Goal: Task Accomplishment & Management: Manage account settings

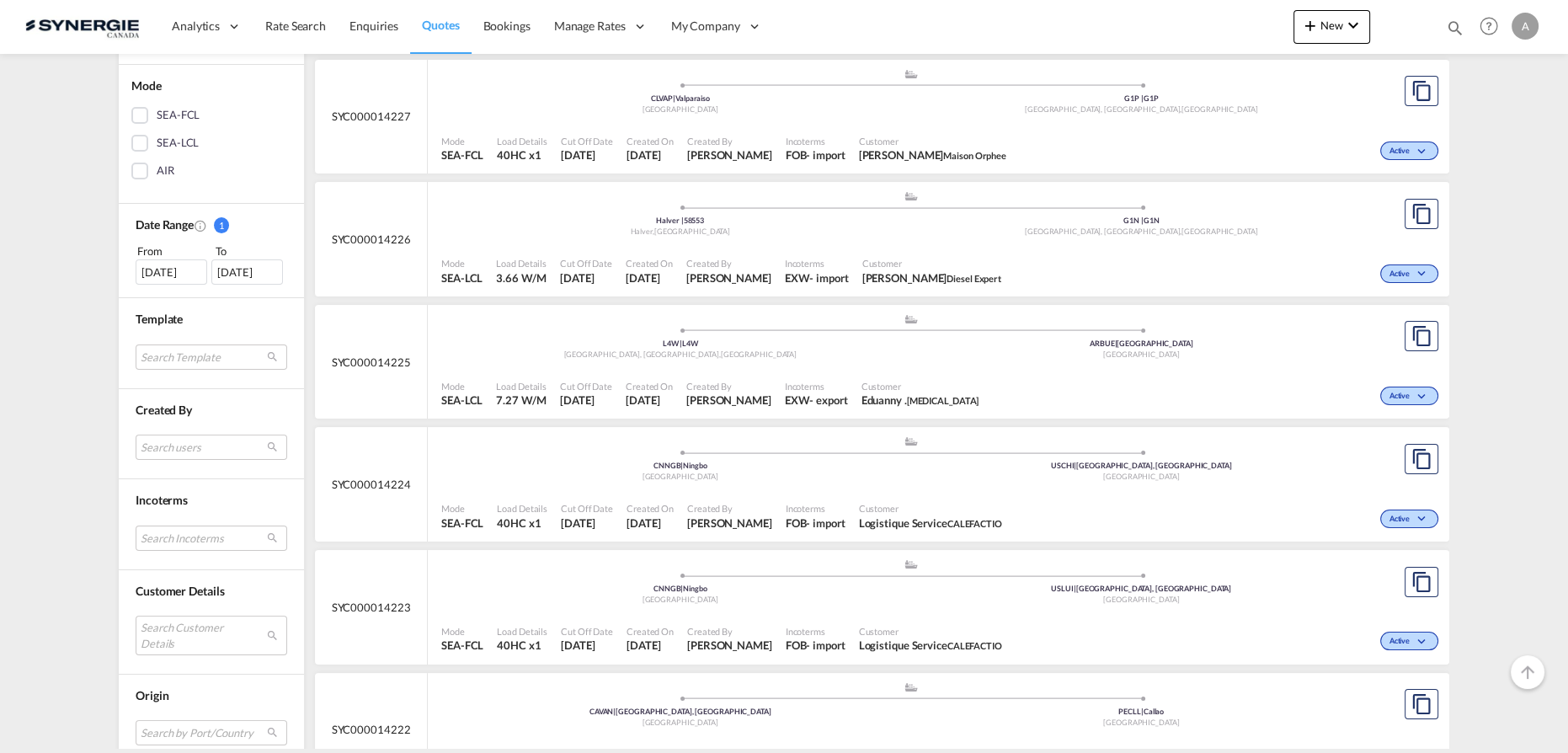
scroll to position [382, 0]
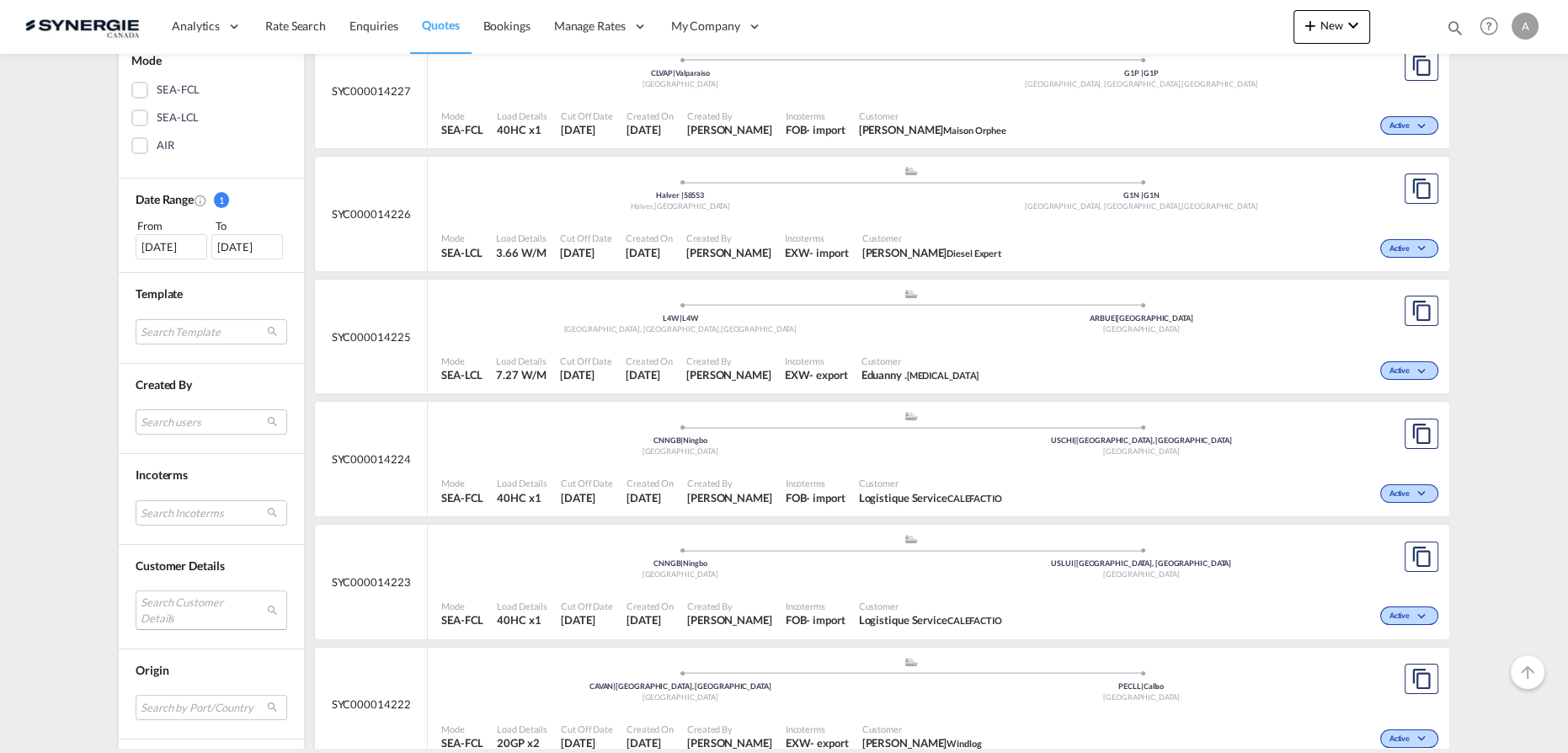
click at [178, 593] on md-select "Search Customer Details user name user michel Perron michel.perron@dieselexpert…" at bounding box center [212, 610] width 152 height 39
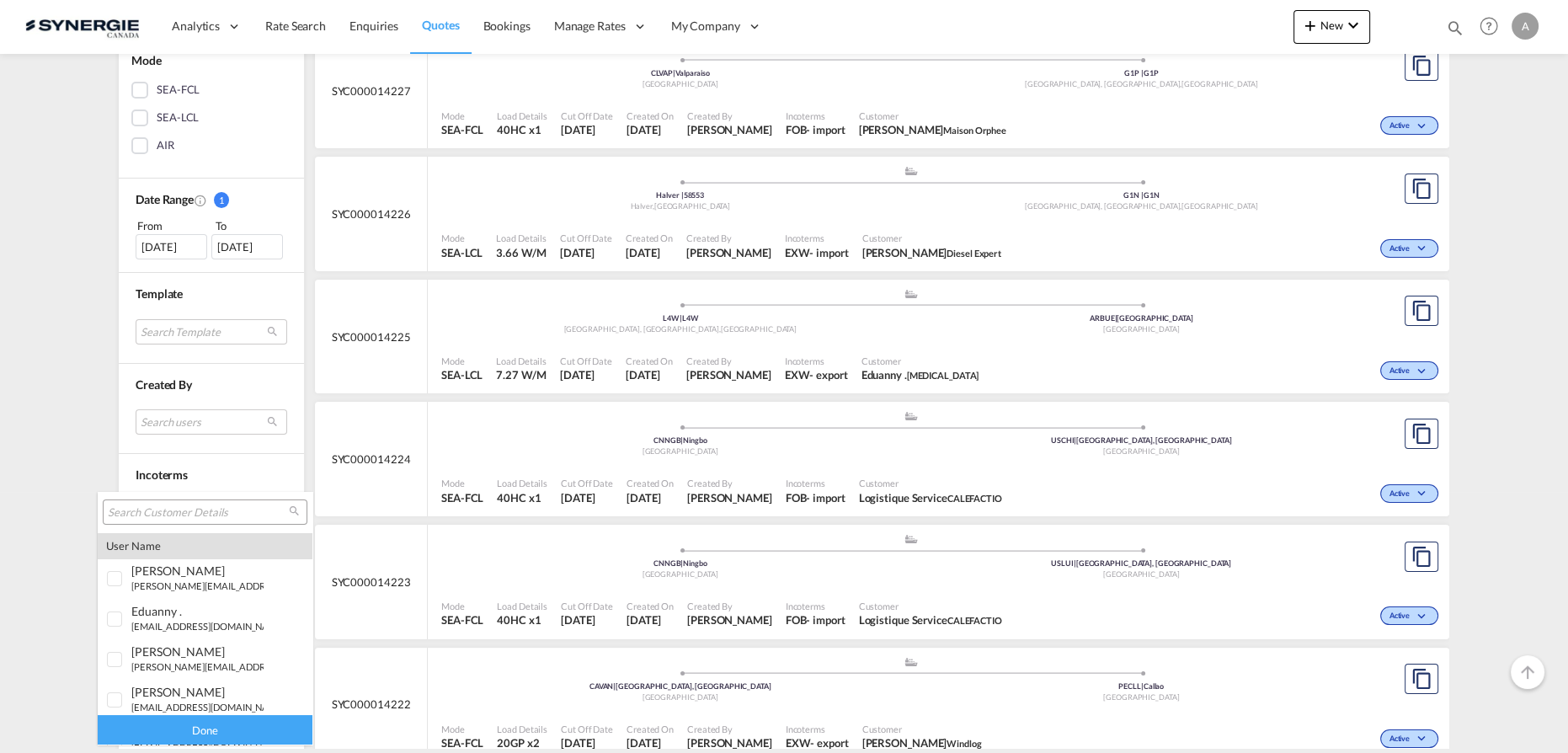
click at [174, 508] on input "search" at bounding box center [199, 512] width 181 height 15
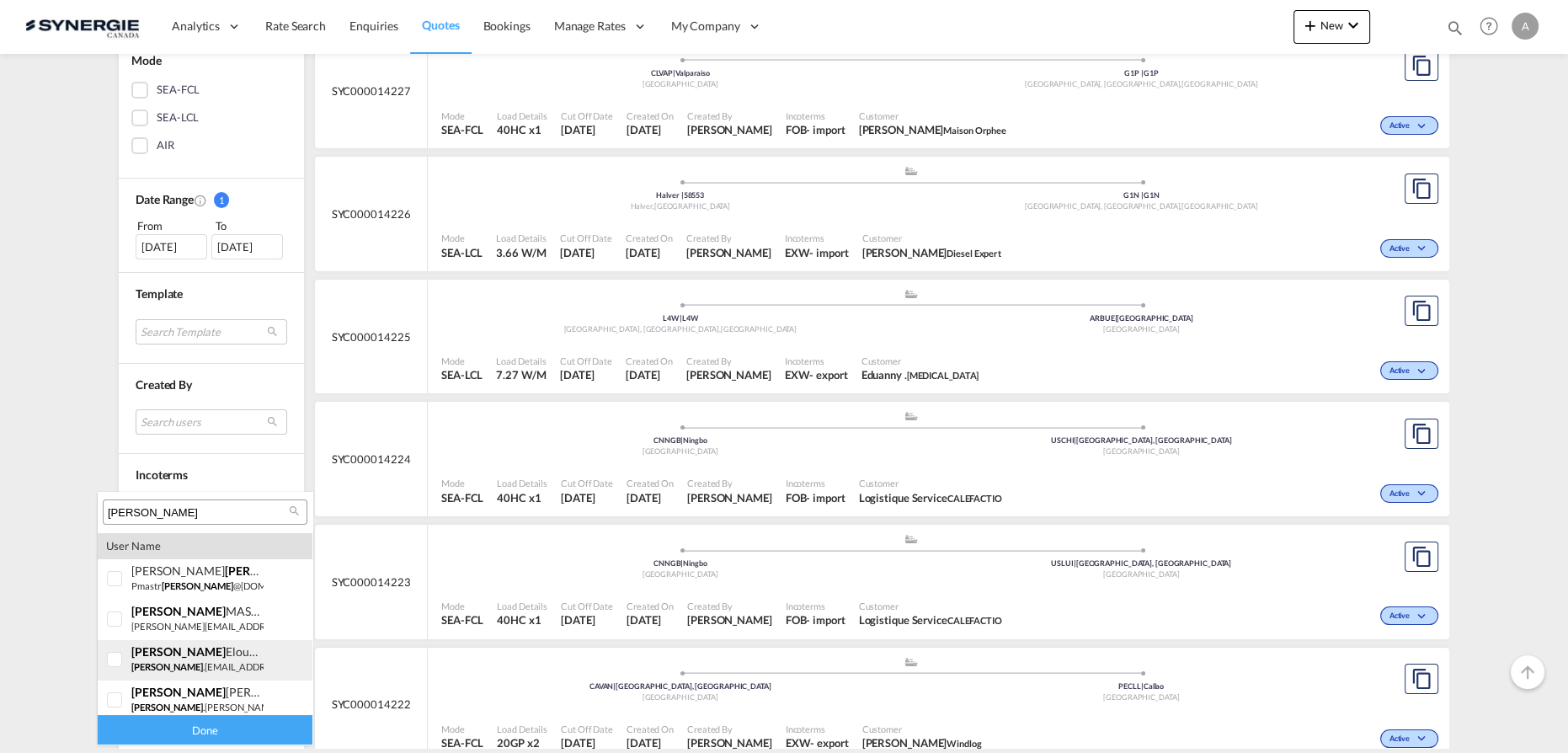
scroll to position [0, 0]
type input "angelo"
click at [124, 614] on div at bounding box center [116, 620] width 17 height 17
click at [173, 732] on div "Done" at bounding box center [205, 730] width 215 height 30
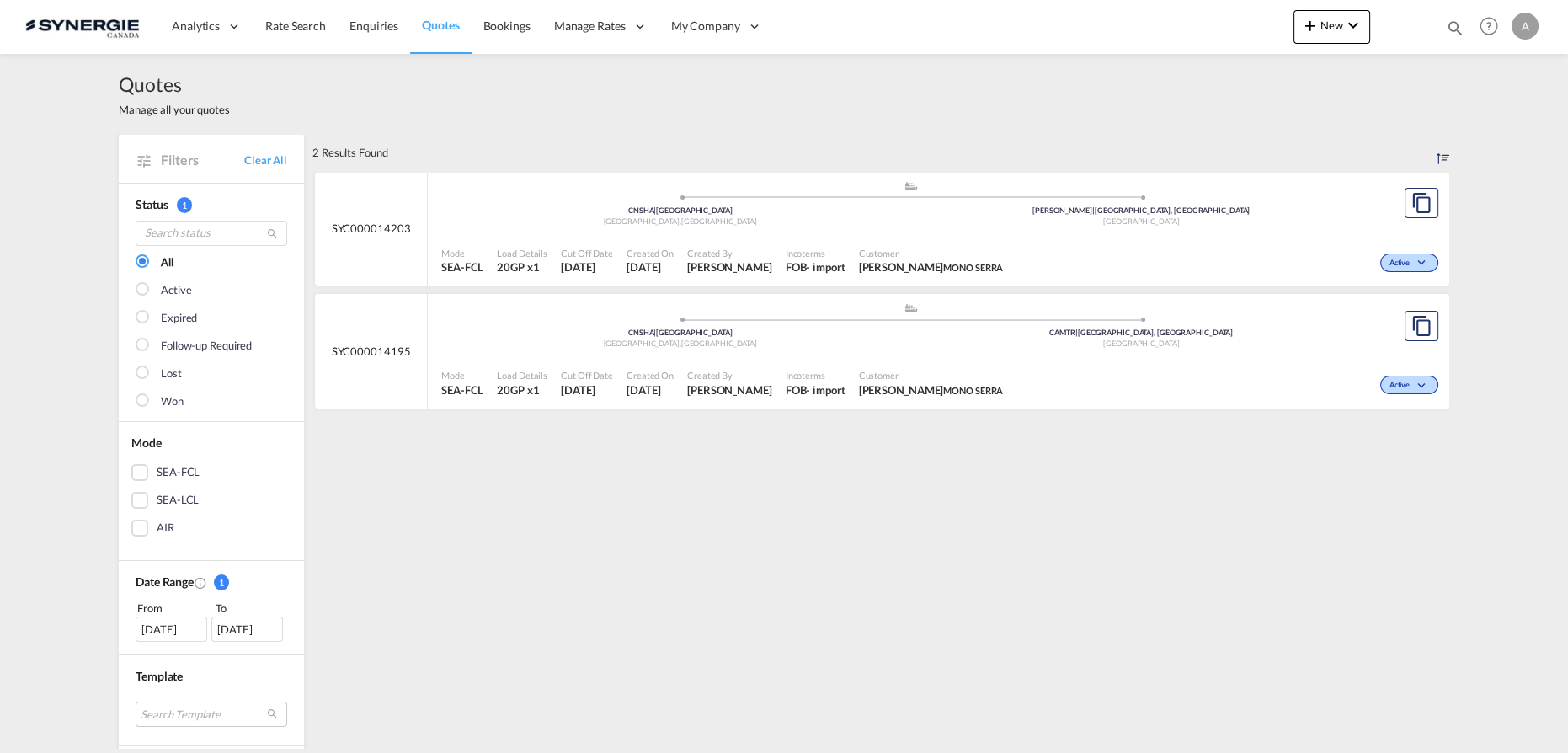
click at [874, 241] on div "Customer ANGELO MASTROMONACO MONO SERRA" at bounding box center [931, 262] width 158 height 43
click at [856, 358] on div "Mode SEA-FCL Load Details 20GP x1 Cut Off Date 20 Aug 2025 Created On 20 Aug 20…" at bounding box center [939, 383] width 1021 height 51
click at [1011, 363] on div "Customer ANGELO MASTROMONACO MONO SERRA" at bounding box center [931, 384] width 158 height 43
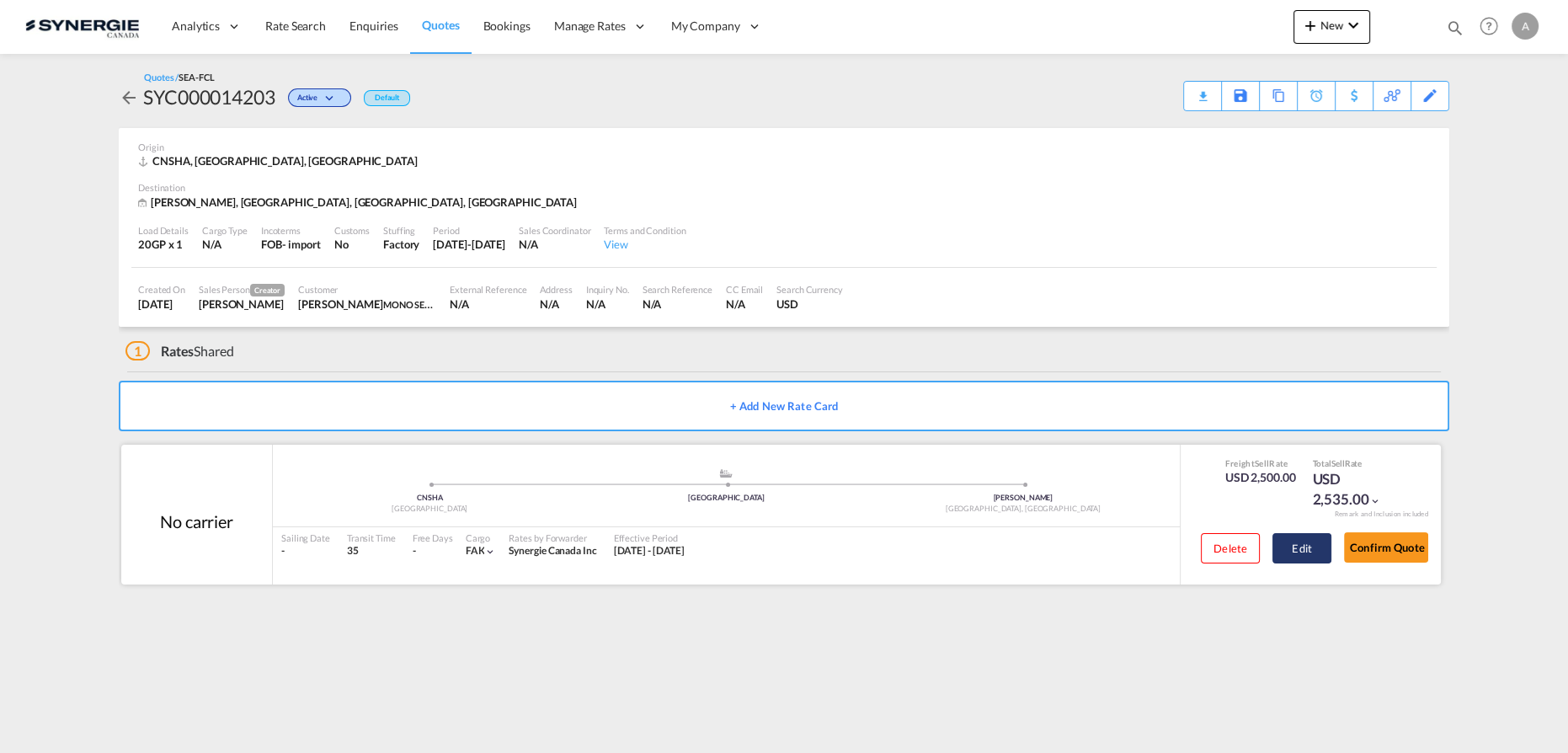
click at [1286, 544] on button "Edit" at bounding box center [1303, 548] width 59 height 31
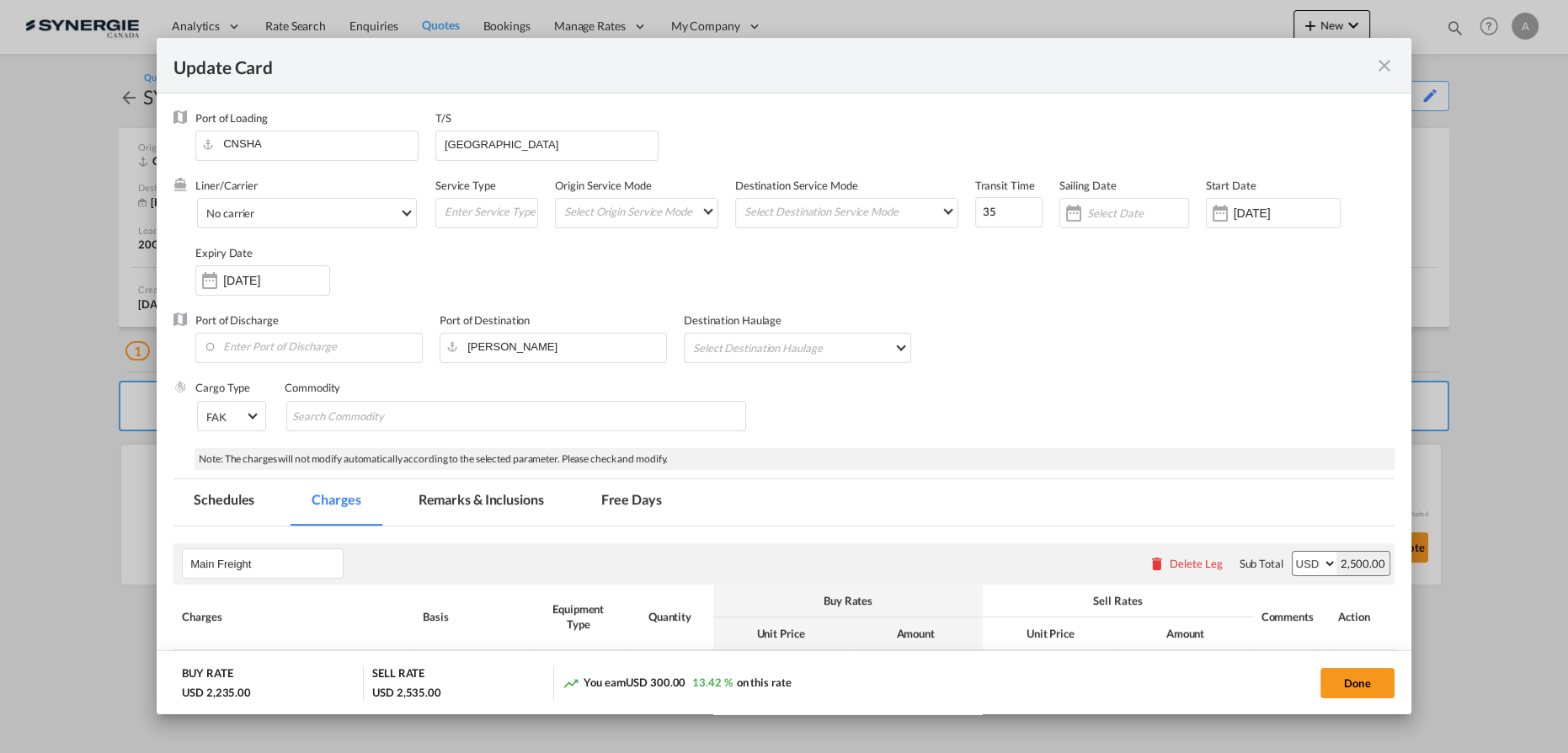
select select "per equipment"
select select "per B/L"
click at [478, 513] on md-tab-item "Remarks & Inclusions" at bounding box center [481, 502] width 166 height 46
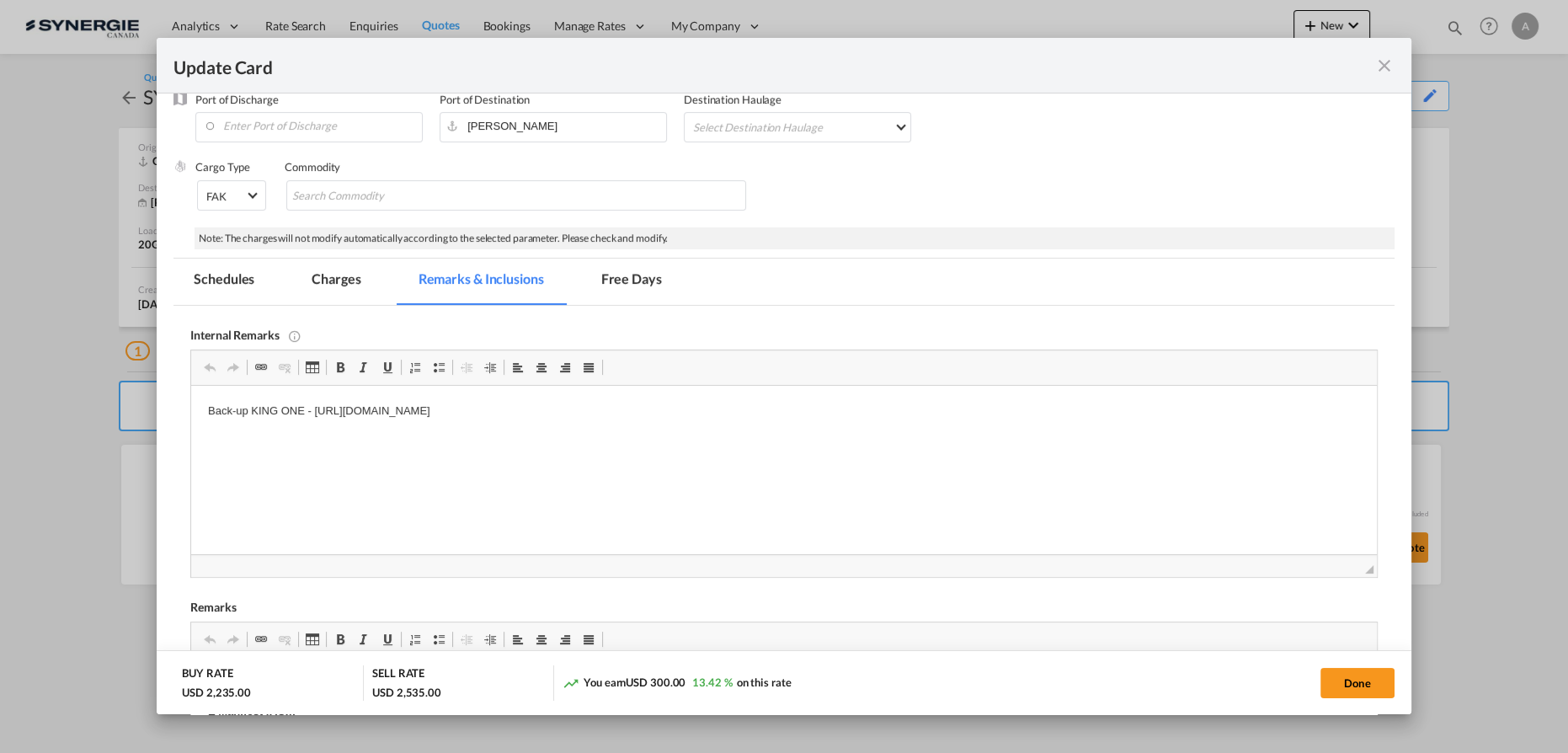
scroll to position [229, 0]
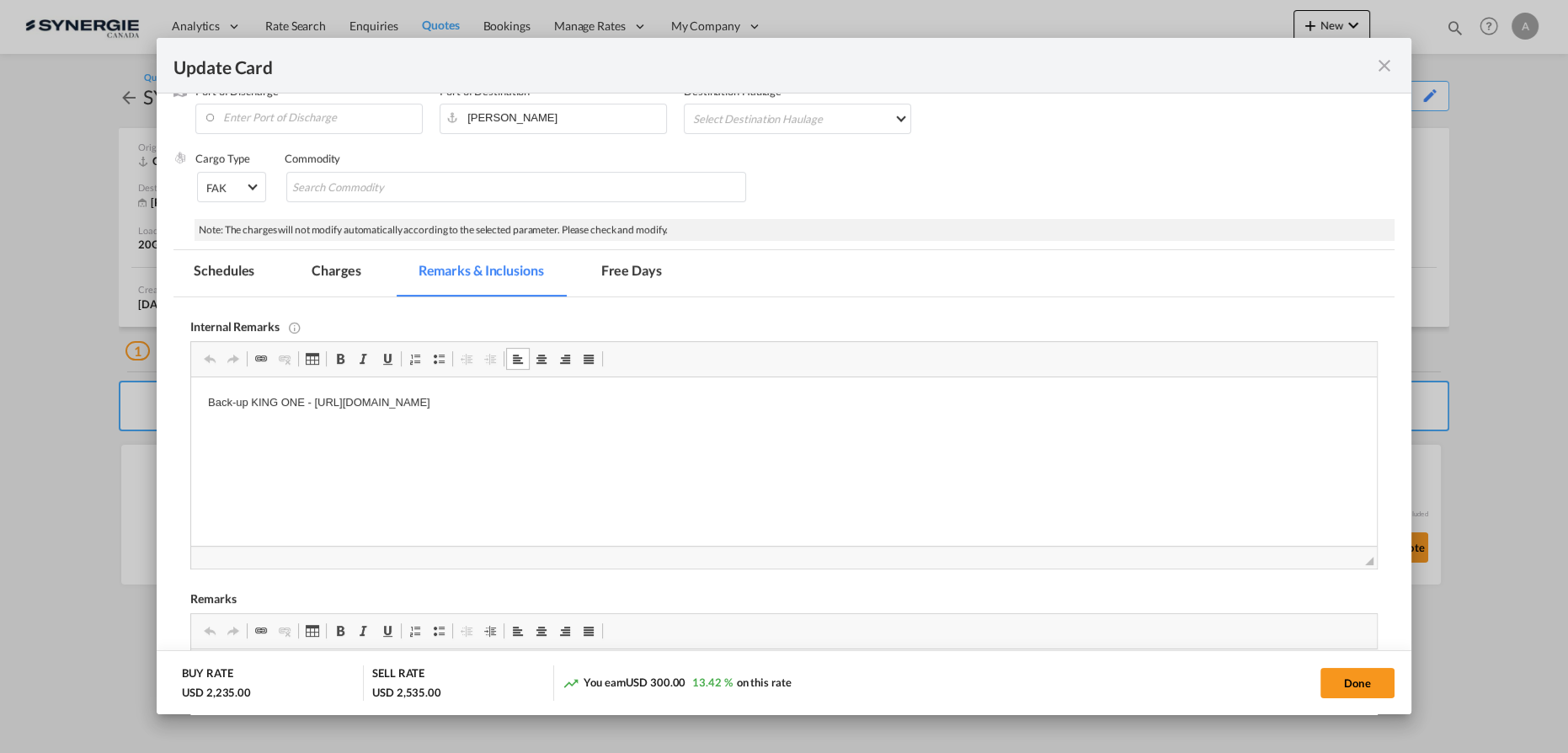
drag, startPoint x: 775, startPoint y: 401, endPoint x: 598, endPoint y: 412, distance: 177.3
click at [598, 412] on body "Back-up KING ONE - https://app.frontapp.com/open/cnv_q7vbx73?key=Tj-P3HhKEApFGw…" at bounding box center [784, 417] width 1153 height 46
click at [747, 406] on p "Back-up KING ONE - https://app.frontapp.com/open/cnv_q7vbx73?key=Tj-P3HhKEApFGw…" at bounding box center [784, 402] width 1153 height 18
drag, startPoint x: 802, startPoint y: 400, endPoint x: 254, endPoint y: 406, distance: 548.0
click at [254, 406] on p "Back-up KING ONE - https://app.frontapp.com/open/cnv_q7vbx73?key=Tj-P3HhKEApFGw…" at bounding box center [784, 402] width 1153 height 18
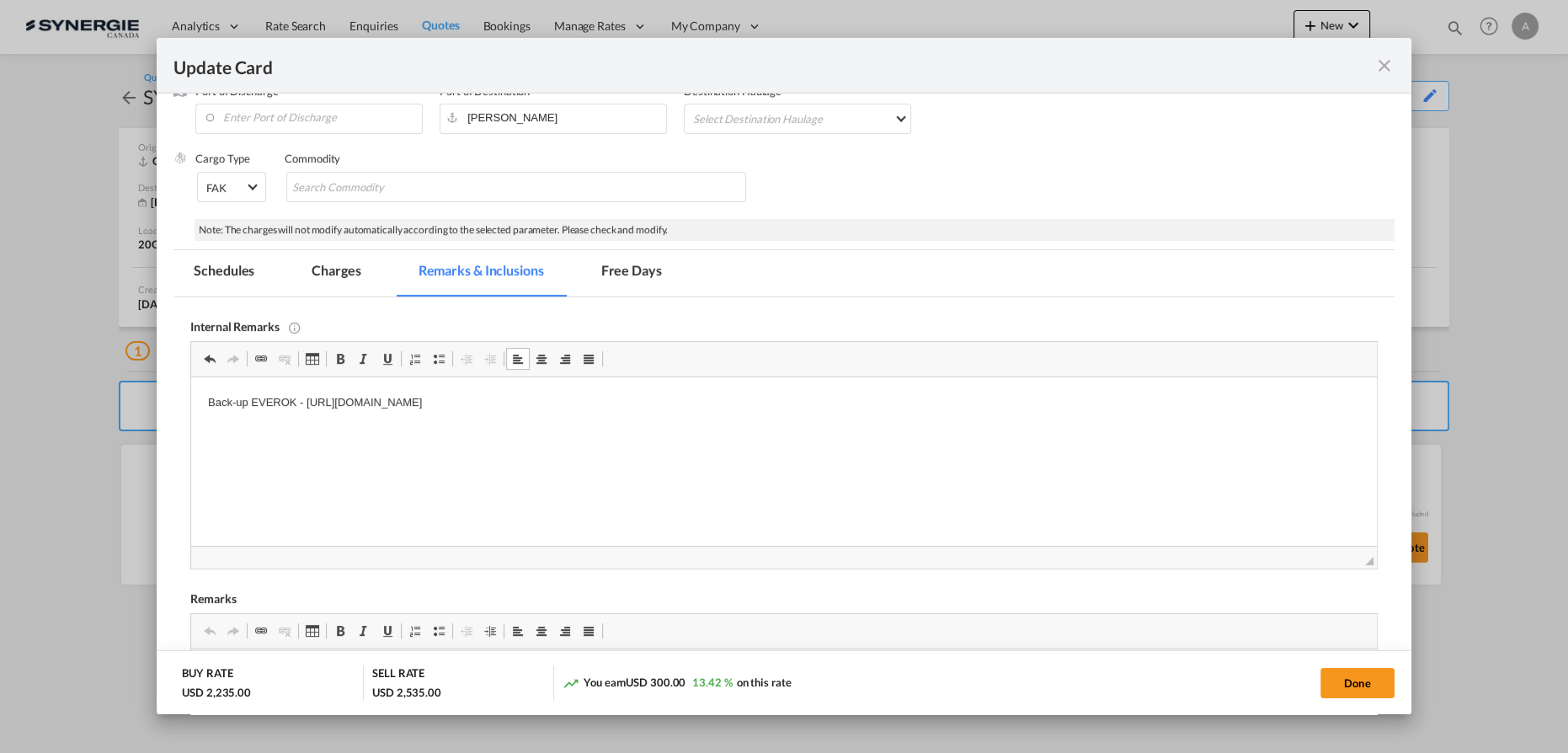
click at [304, 265] on md-tab-item "Charges" at bounding box center [336, 273] width 90 height 46
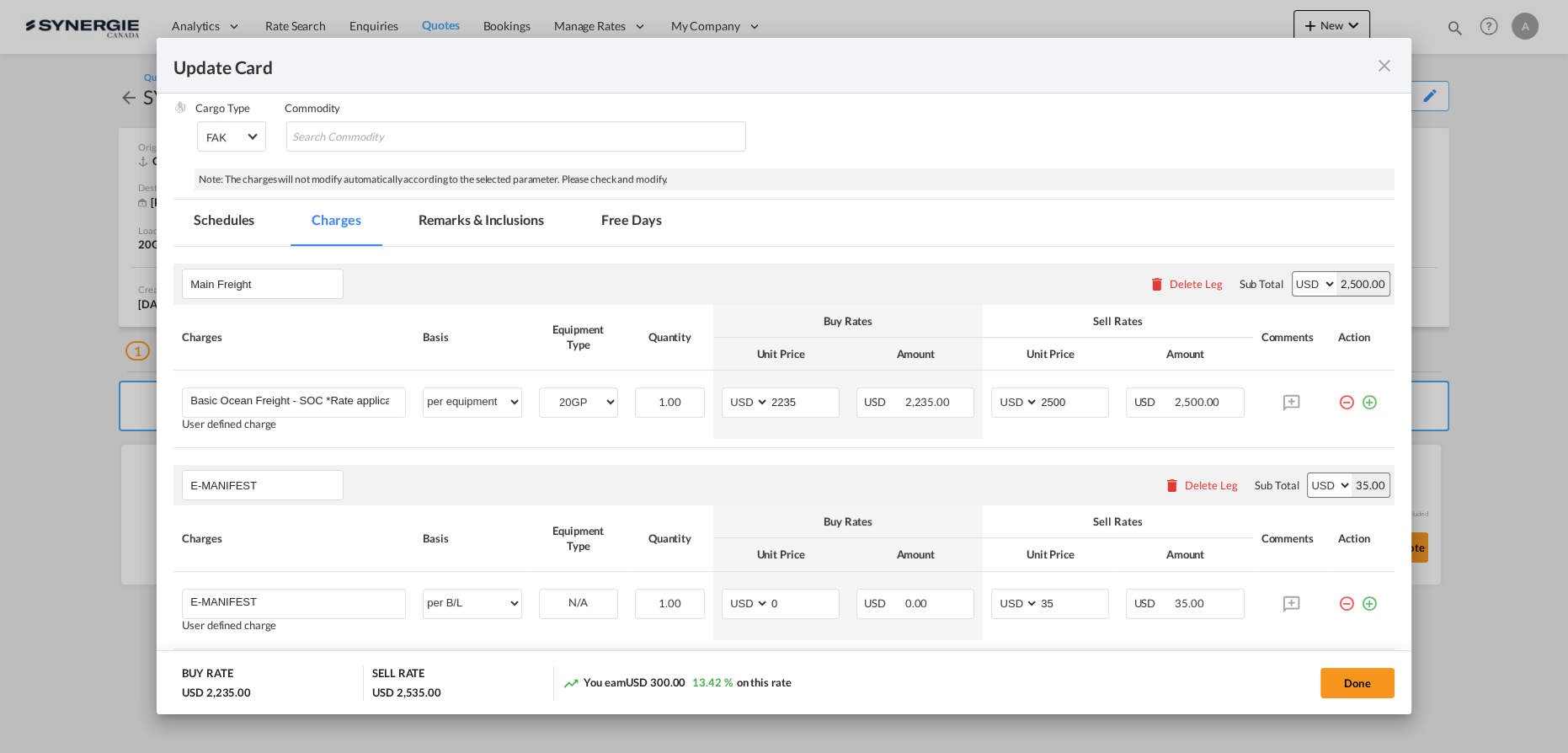
scroll to position [306, 0]
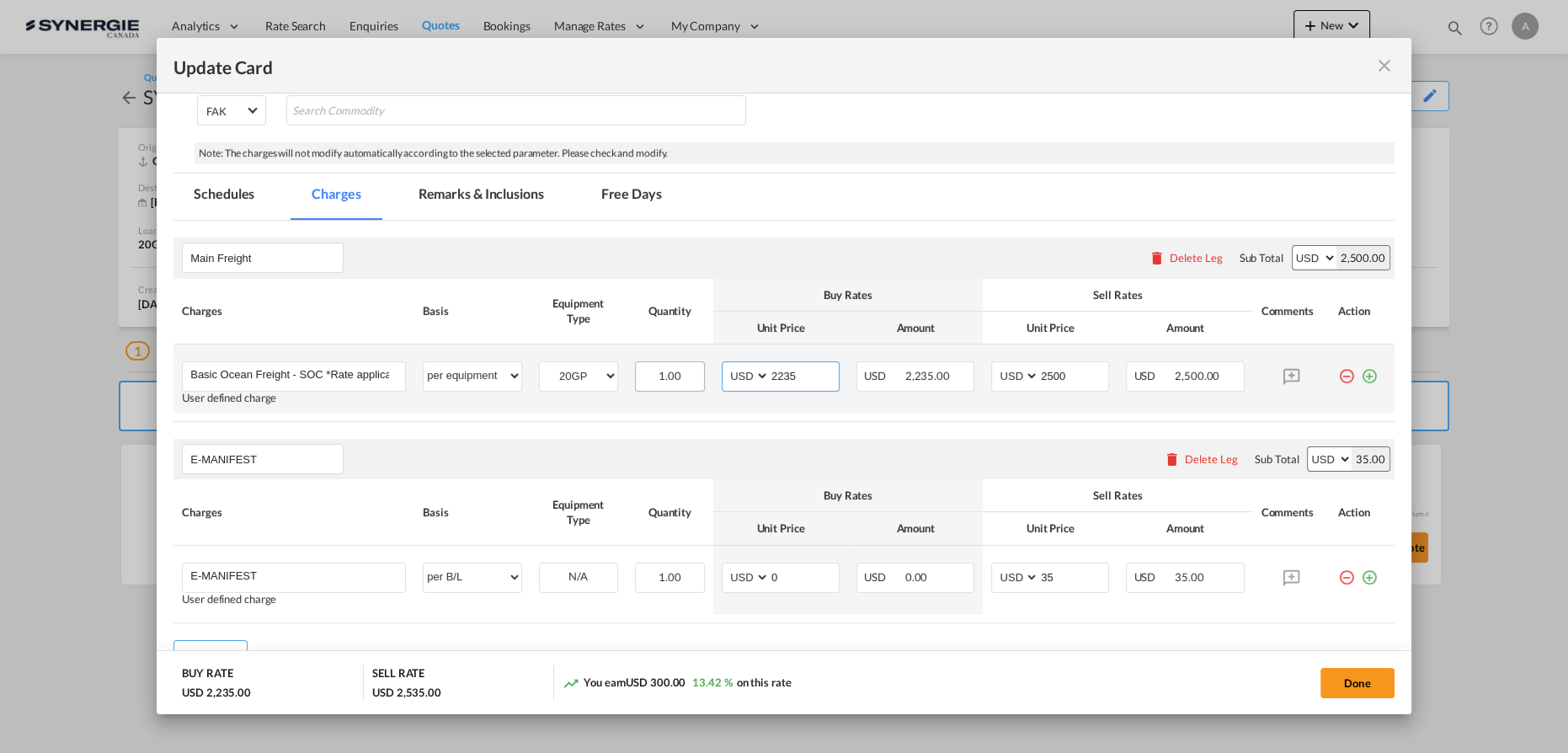
drag, startPoint x: 807, startPoint y: 376, endPoint x: 669, endPoint y: 374, distance: 138.0
click at [674, 375] on tr "Basic Ocean Freight - SOC *Rate applicable at gate-in date Please Enter User De…" at bounding box center [784, 378] width 1221 height 68
type input "1700"
type input "2100"
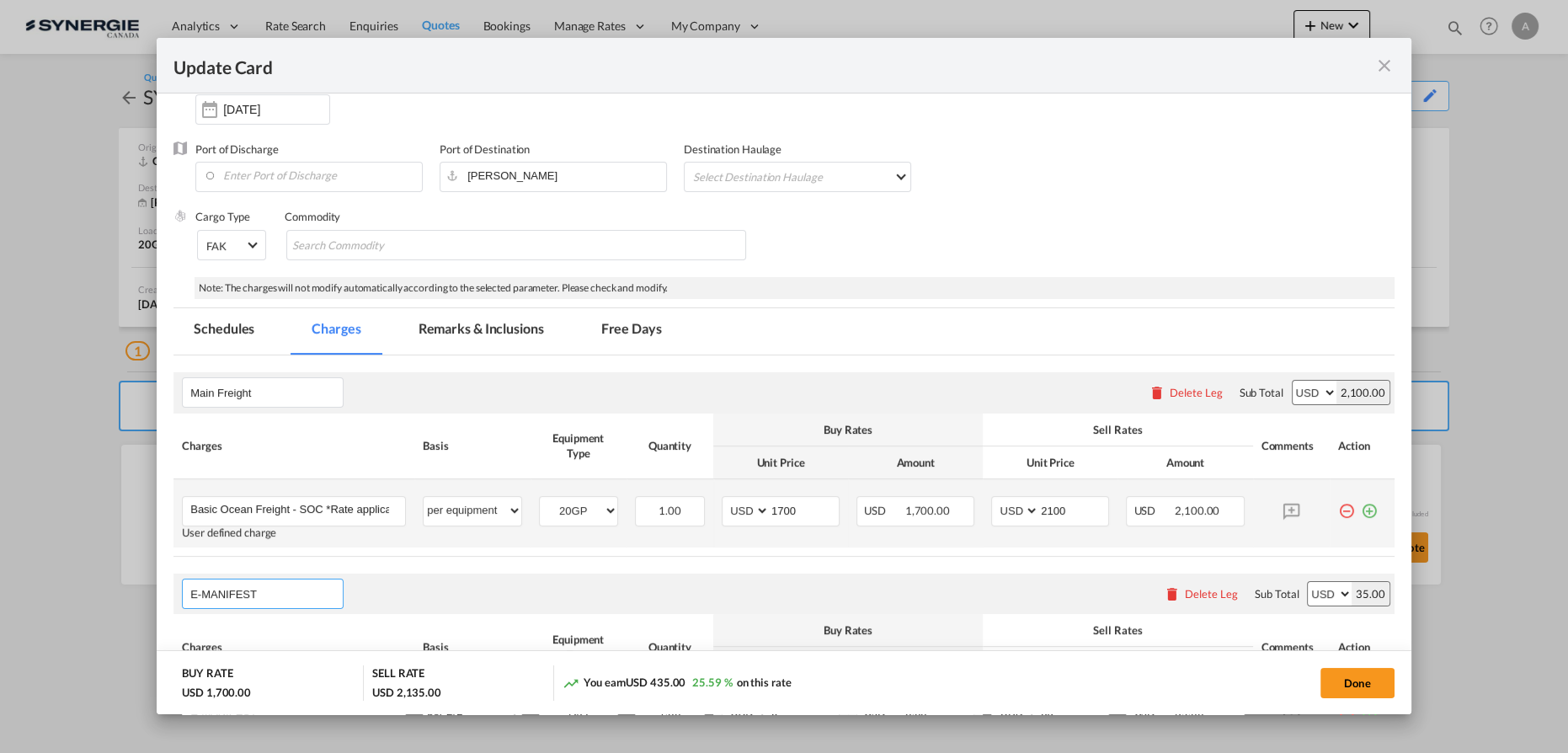
scroll to position [156, 0]
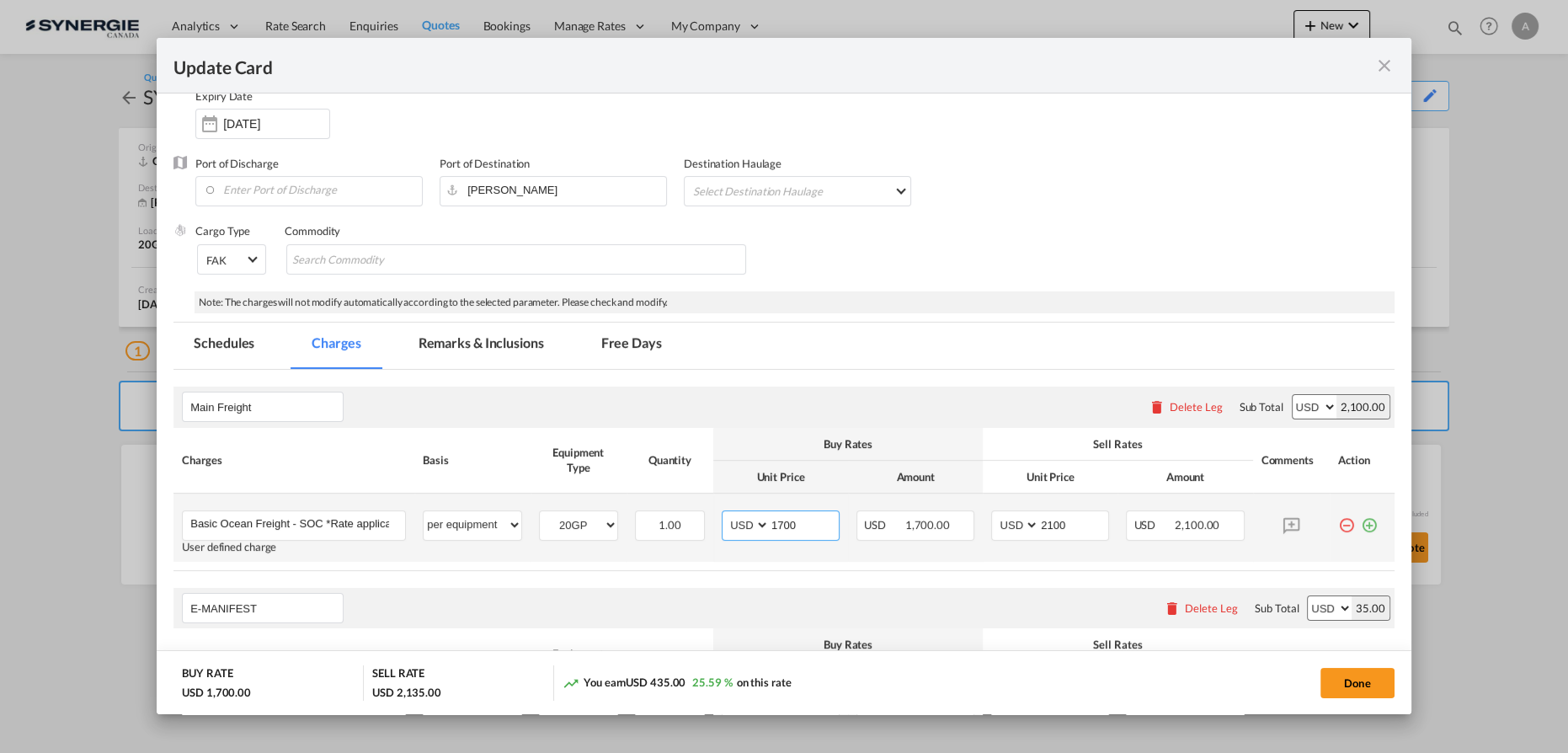
drag, startPoint x: 750, startPoint y: 525, endPoint x: 710, endPoint y: 517, distance: 40.8
click at [713, 524] on td "AED AFN ALL AMD ANG AOA ARS AUD AWG AZN BAM BBD BDT BGN BHD BIF BMD BND BOB BRL…" at bounding box center [781, 528] width 135 height 68
type input "1730"
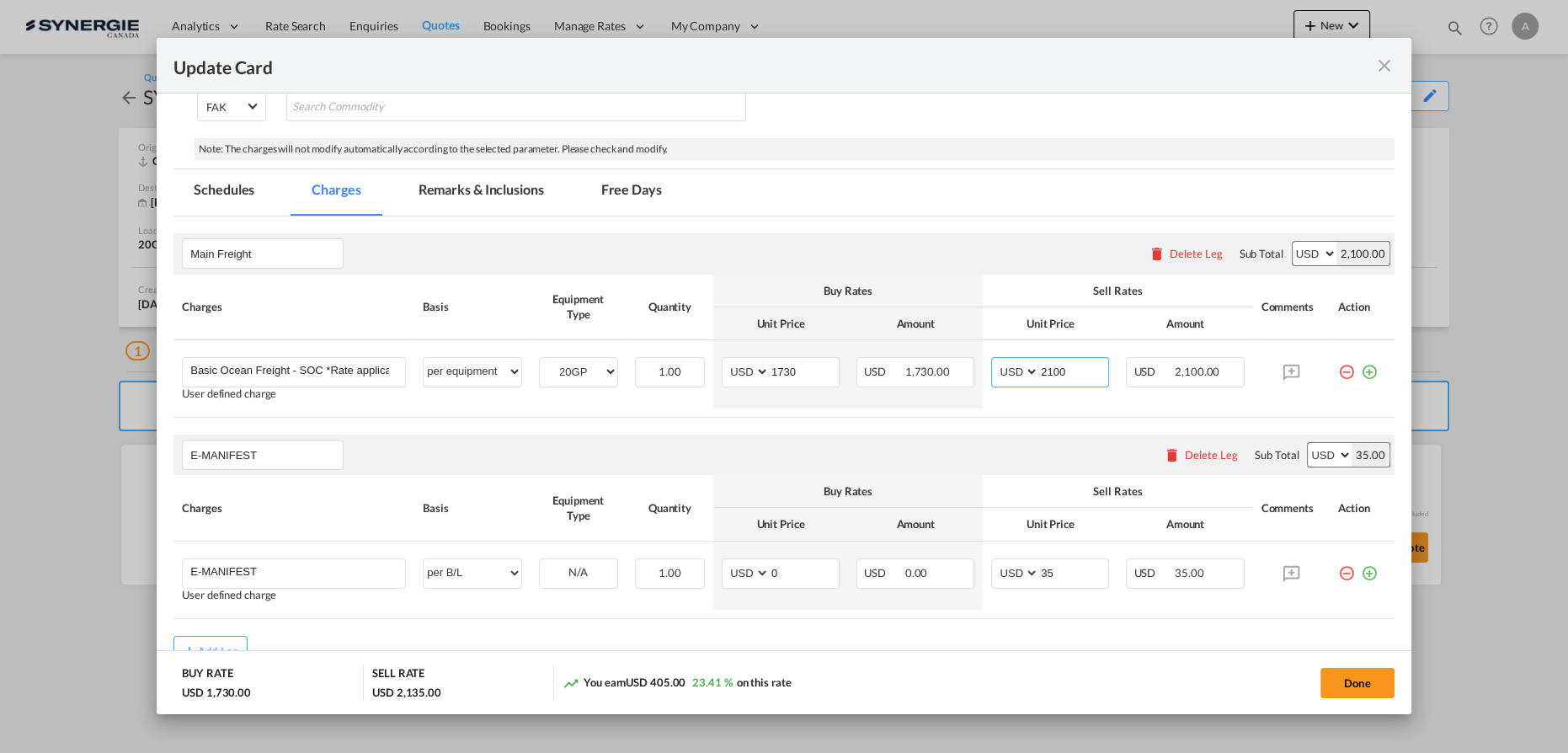
scroll to position [386, 0]
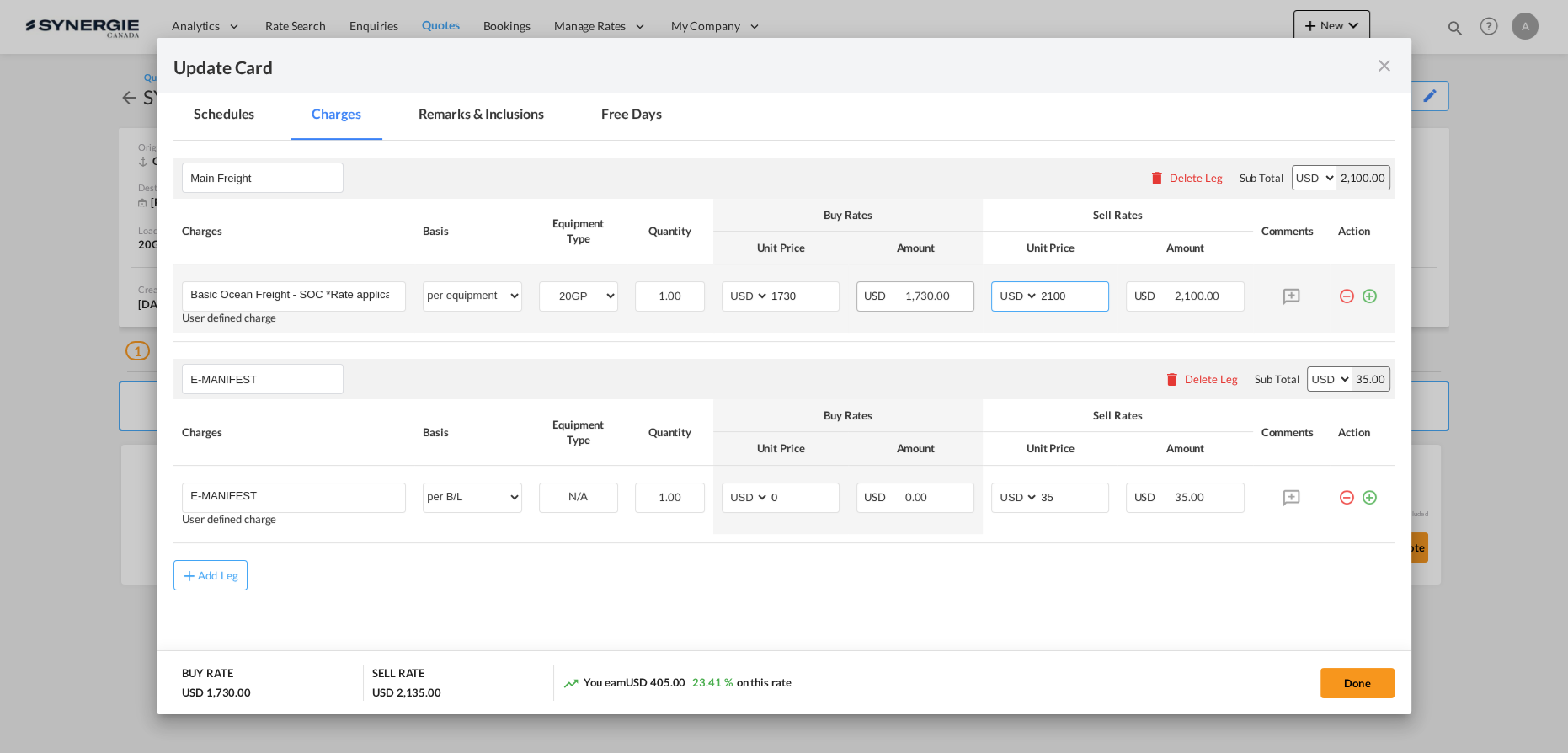
drag, startPoint x: 1065, startPoint y: 293, endPoint x: 954, endPoint y: 298, distance: 111.1
click at [954, 298] on tr "Basic Ocean Freight - SOC *Rate applicable at gate-in date Please Enter User De…" at bounding box center [784, 299] width 1221 height 68
type input "2130"
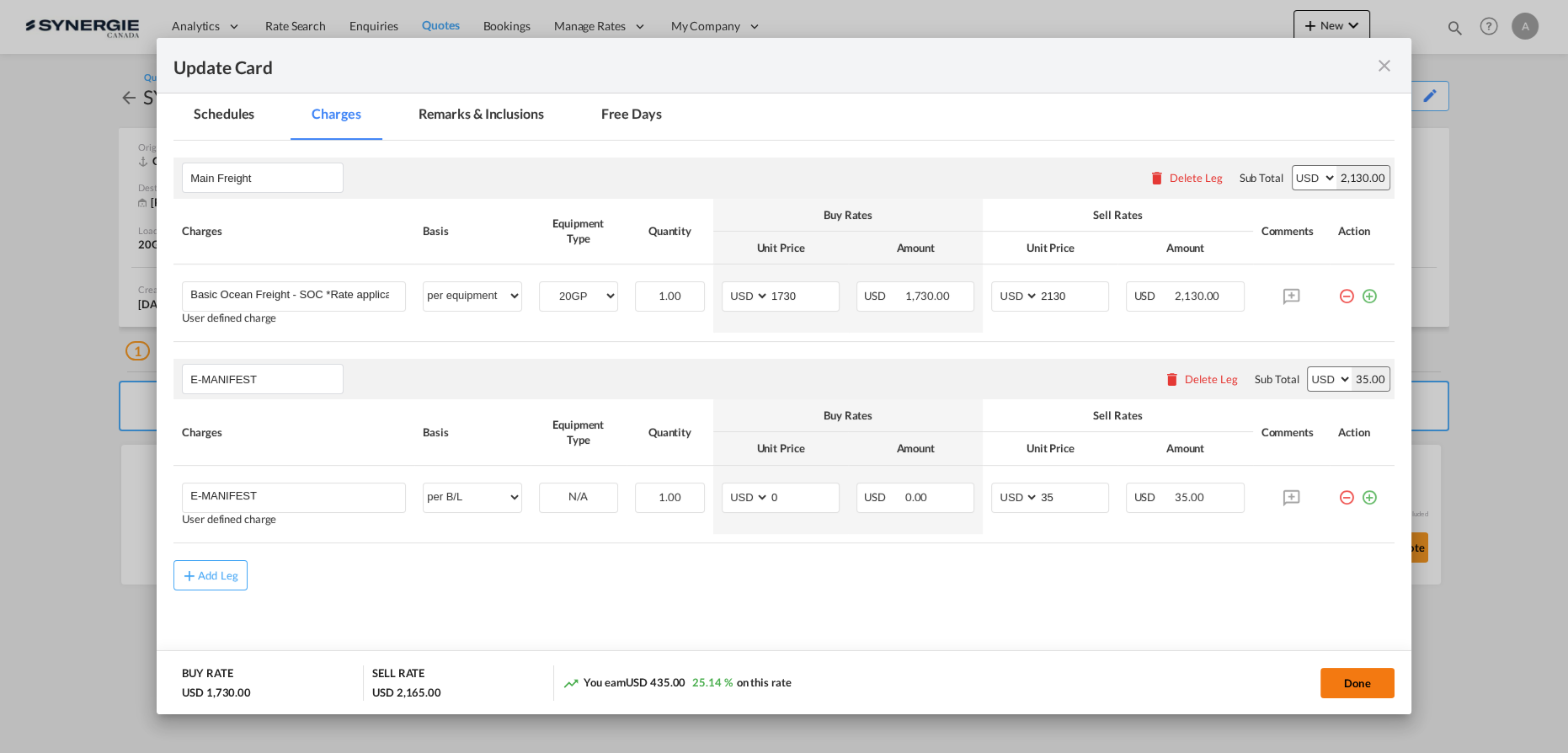
click at [1389, 681] on button "Done" at bounding box center [1358, 683] width 74 height 31
type input "18 Aug 2024"
type input "30 Aug 2025"
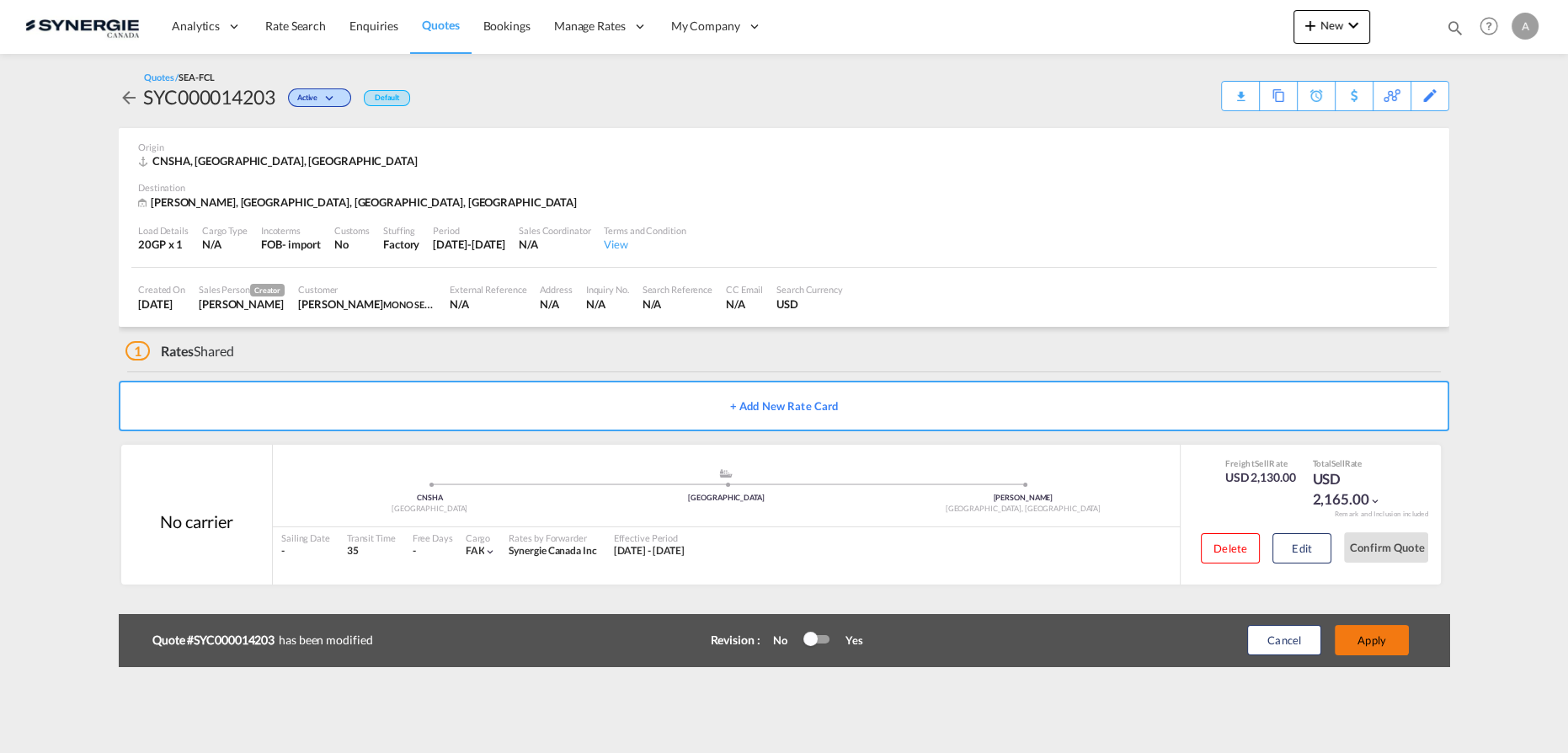
click at [1379, 639] on button "Apply" at bounding box center [1372, 640] width 74 height 31
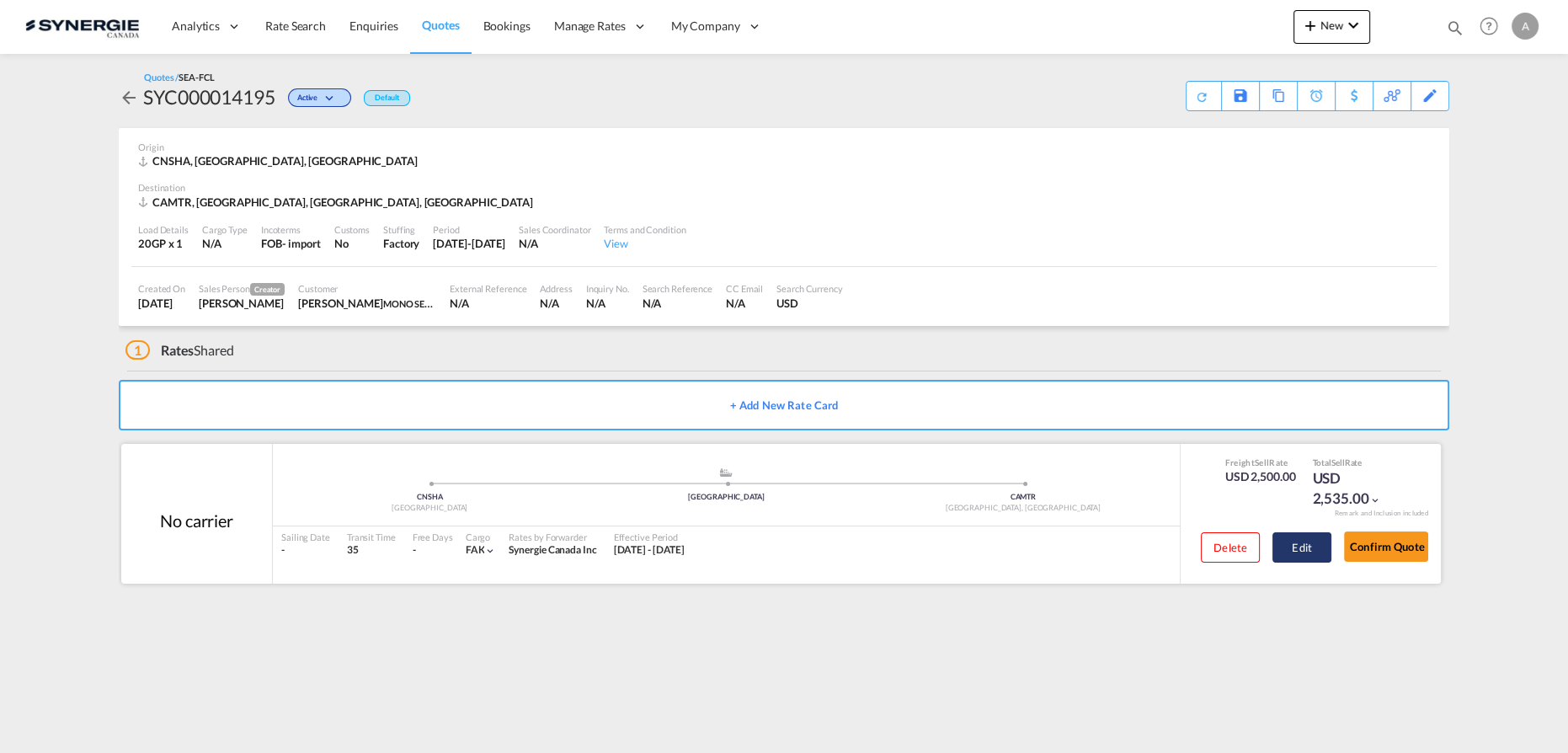
click at [1300, 552] on button "Edit" at bounding box center [1303, 547] width 59 height 31
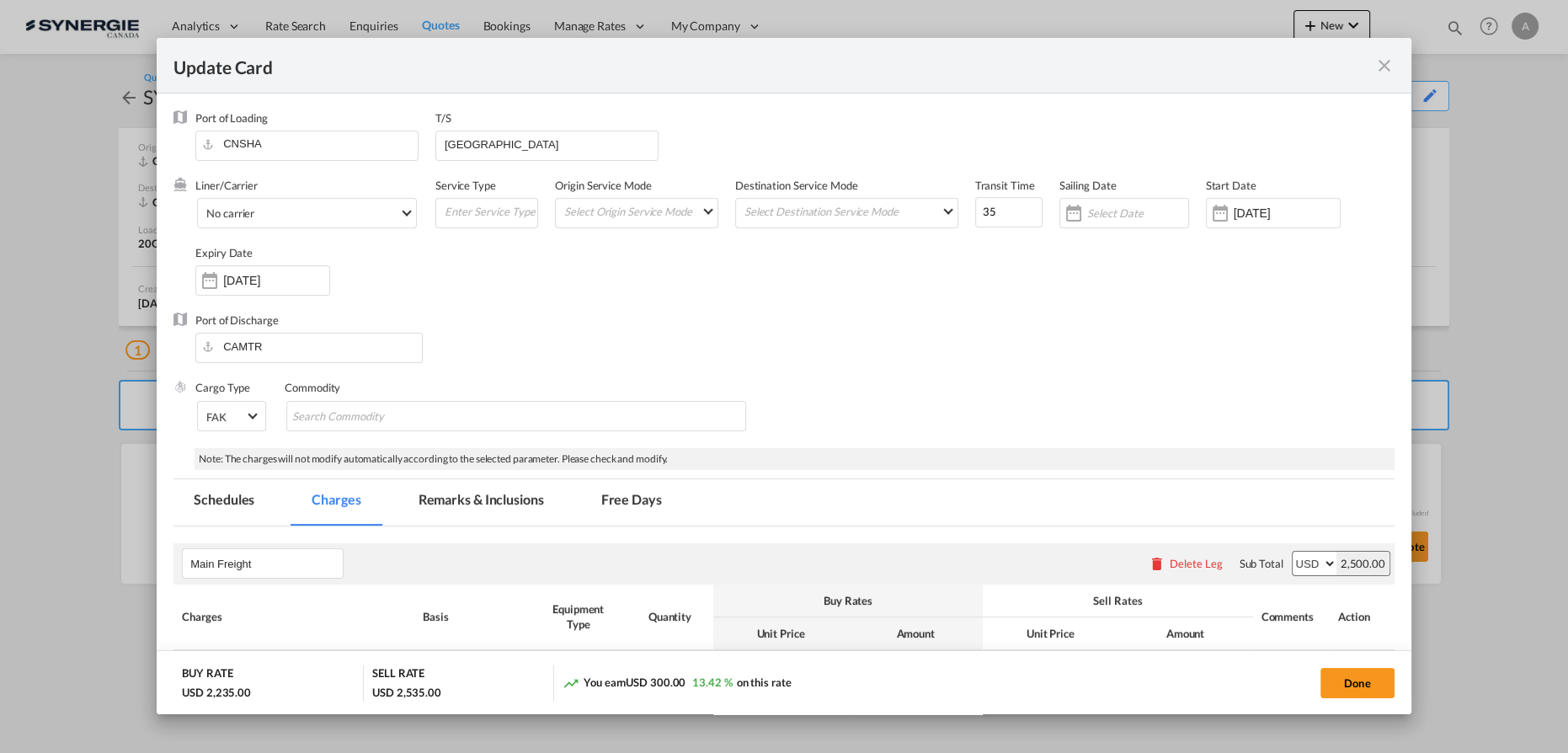
select select "per equipment"
select select "per B/L"
click at [512, 488] on md-tab-item "Remarks & Inclusions" at bounding box center [481, 502] width 166 height 46
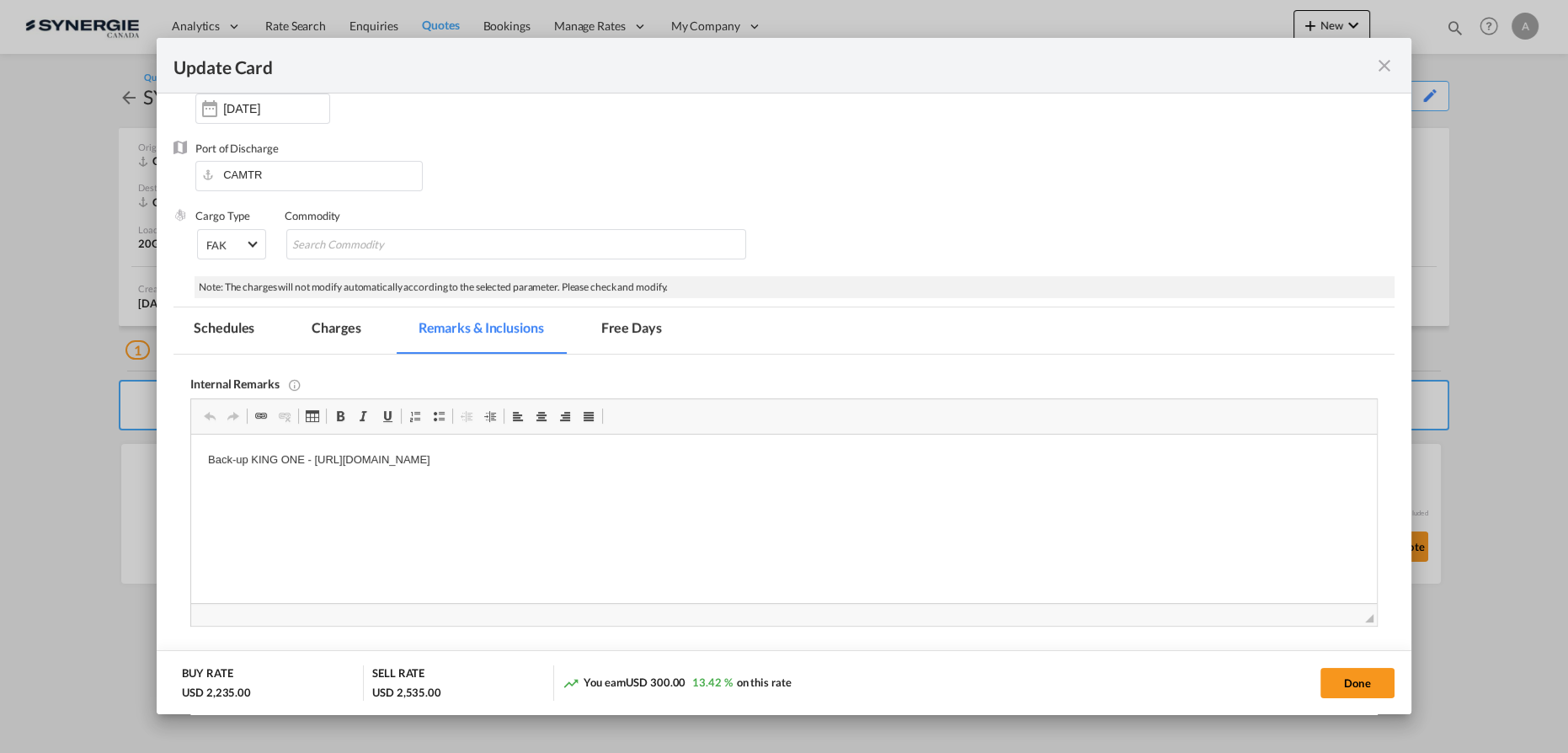
scroll to position [204, 0]
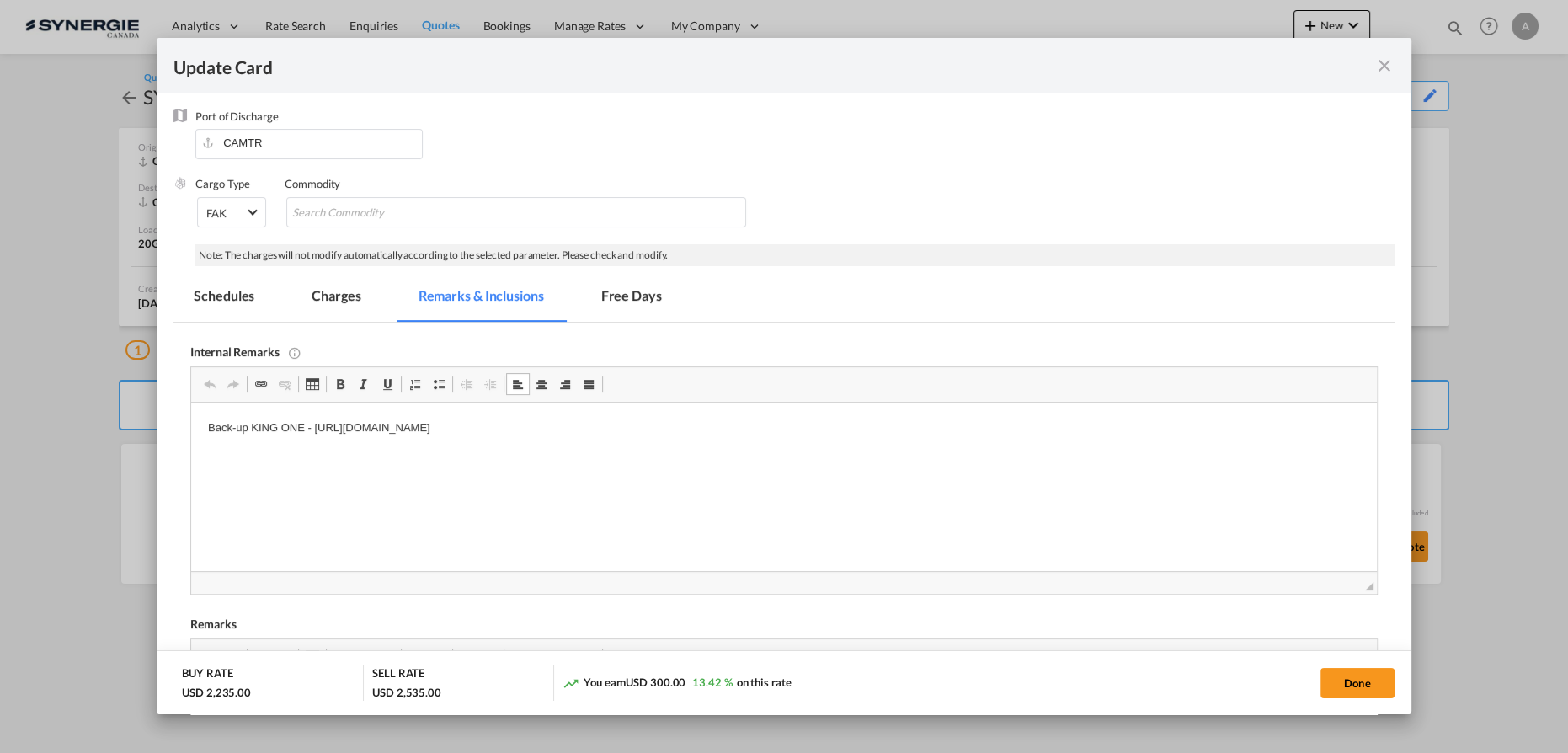
click at [796, 423] on p "Back-up KING ONE - [URL][DOMAIN_NAME]" at bounding box center [784, 427] width 1153 height 18
click at [344, 290] on md-tab-item "Charges" at bounding box center [336, 299] width 90 height 46
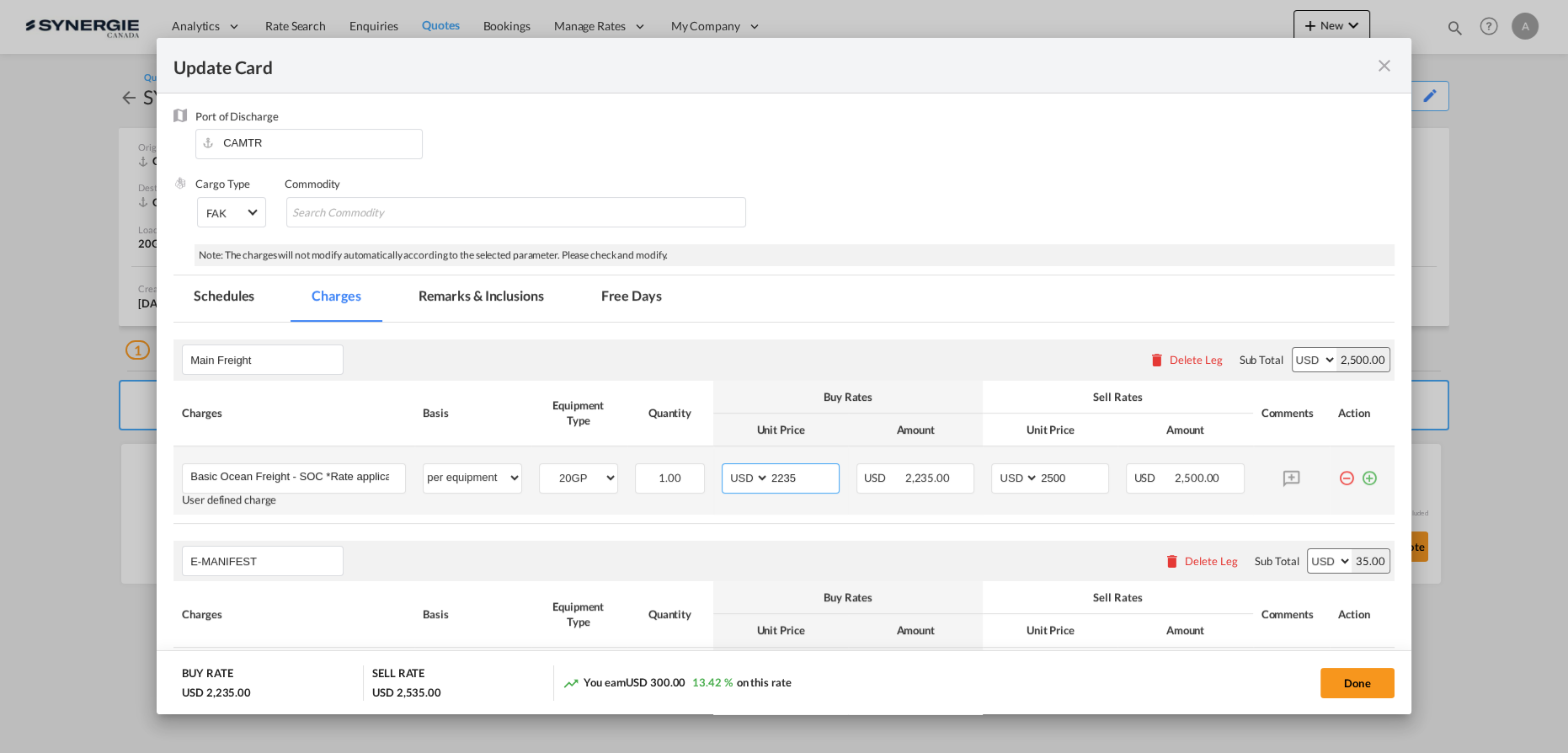
drag, startPoint x: 796, startPoint y: 482, endPoint x: 732, endPoint y: 475, distance: 64.4
click at [725, 472] on md-input-container "AED AFN ALL AMD ANG AOA ARS AUD AWG AZN BAM BBD BDT BGN BHD BIF BMD BND BOB BRL…" at bounding box center [780, 478] width 117 height 31
click at [788, 475] on input "2235" at bounding box center [804, 476] width 69 height 25
type input "2135"
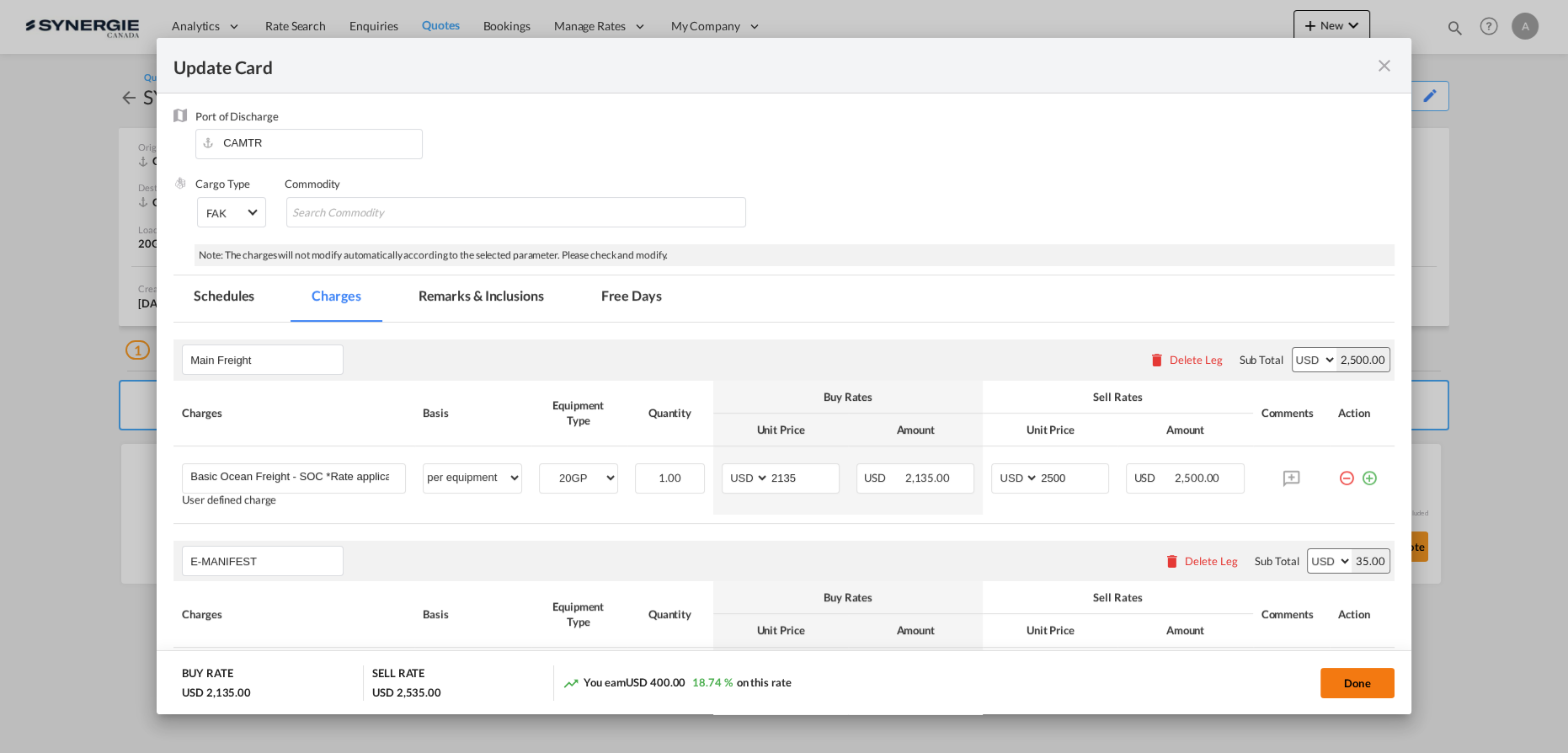
click at [1353, 683] on button "Done" at bounding box center [1358, 683] width 74 height 31
type input "18 Aug 2024"
type input "30 Aug 2025"
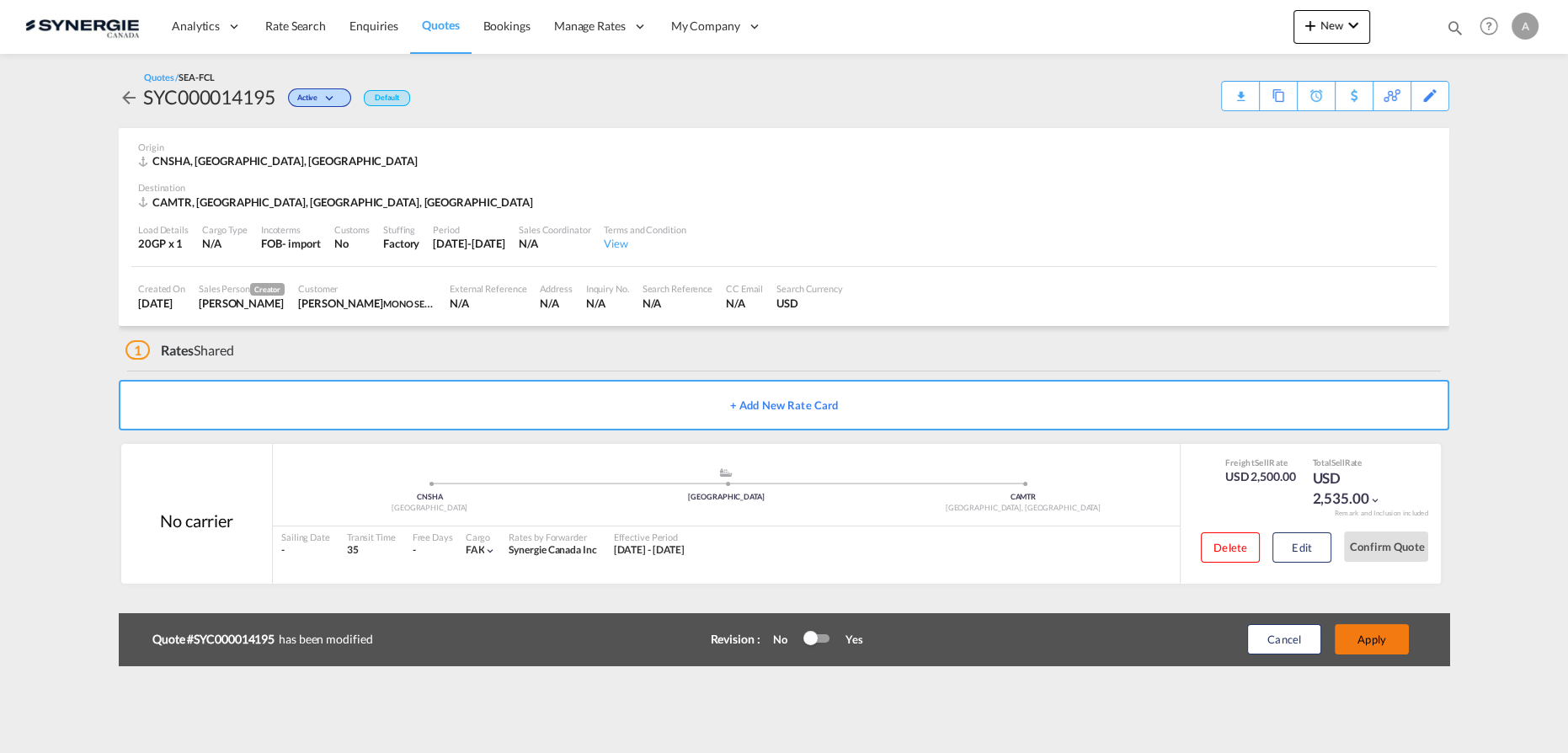
click at [1372, 640] on button "Apply" at bounding box center [1372, 639] width 74 height 31
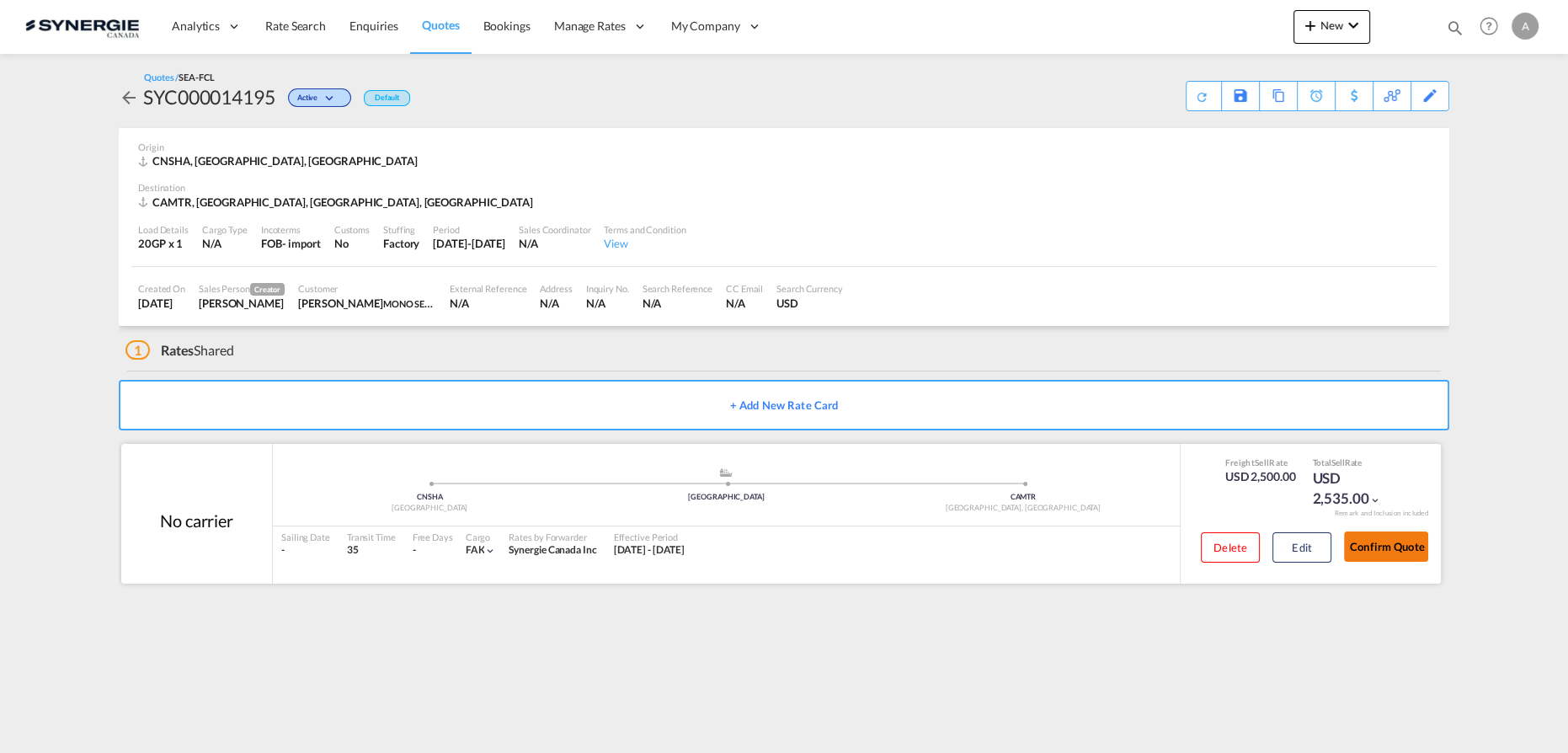
click at [1370, 549] on button "Confirm Quote" at bounding box center [1386, 547] width 84 height 31
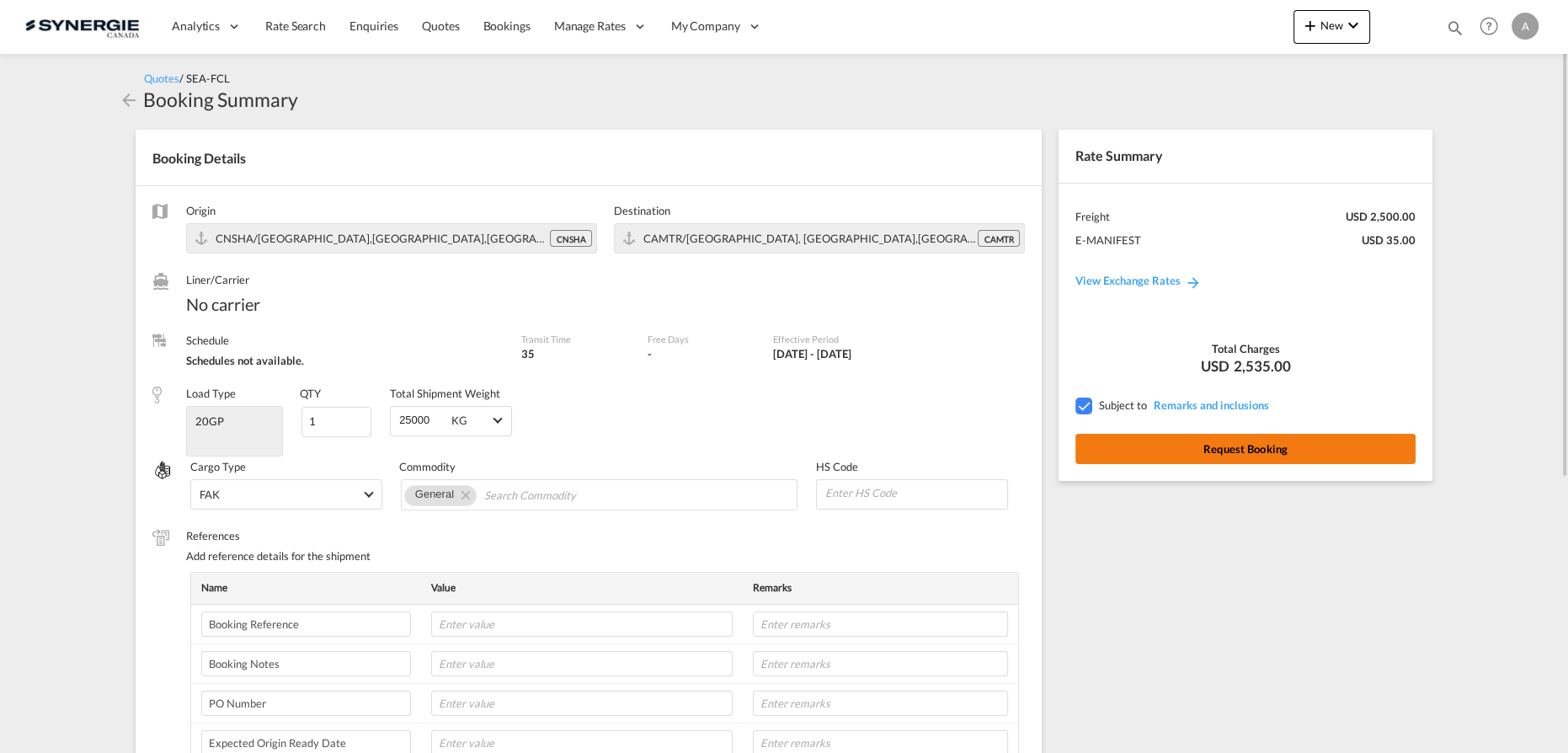
click at [1131, 456] on button "Request Booking" at bounding box center [1246, 449] width 340 height 31
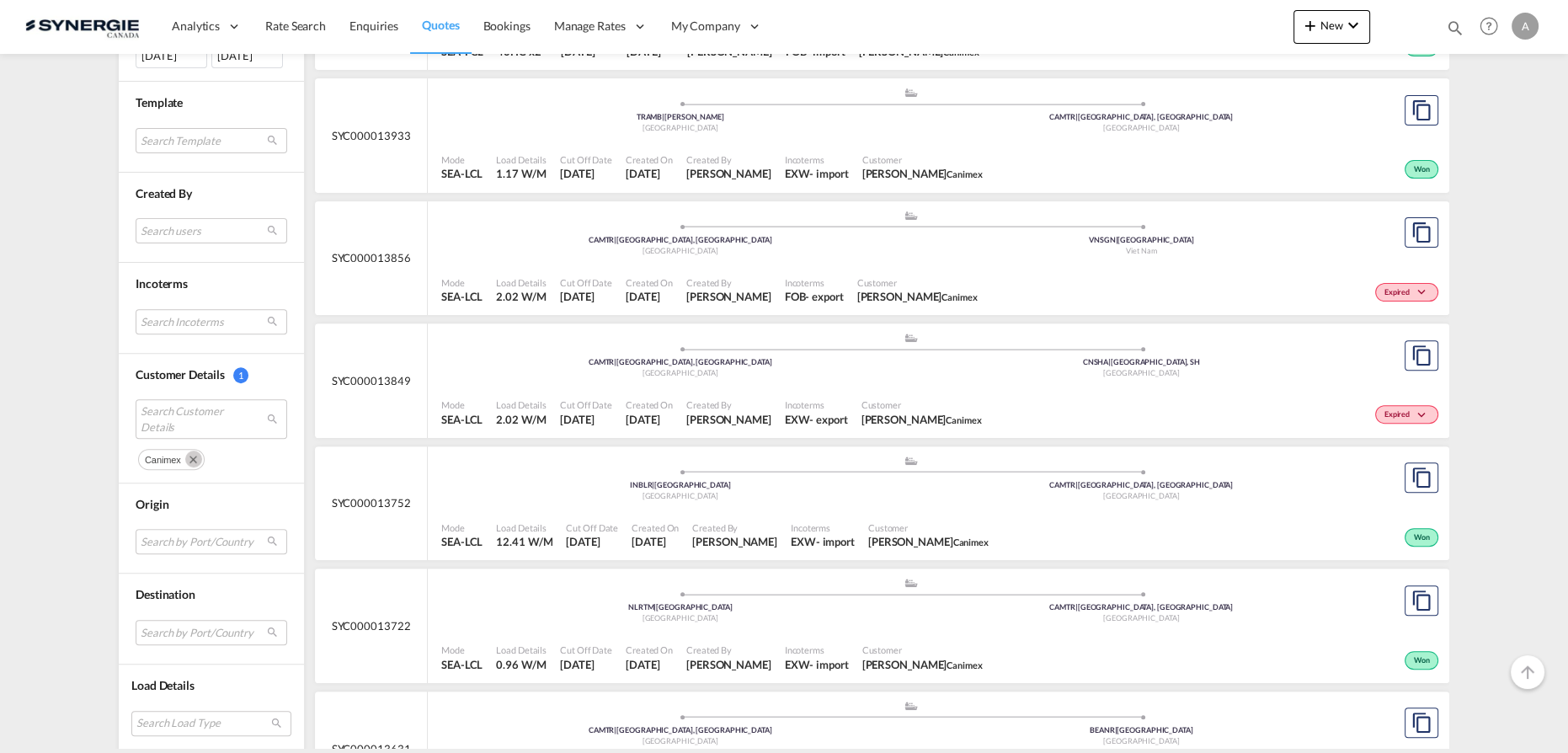
scroll to position [994, 0]
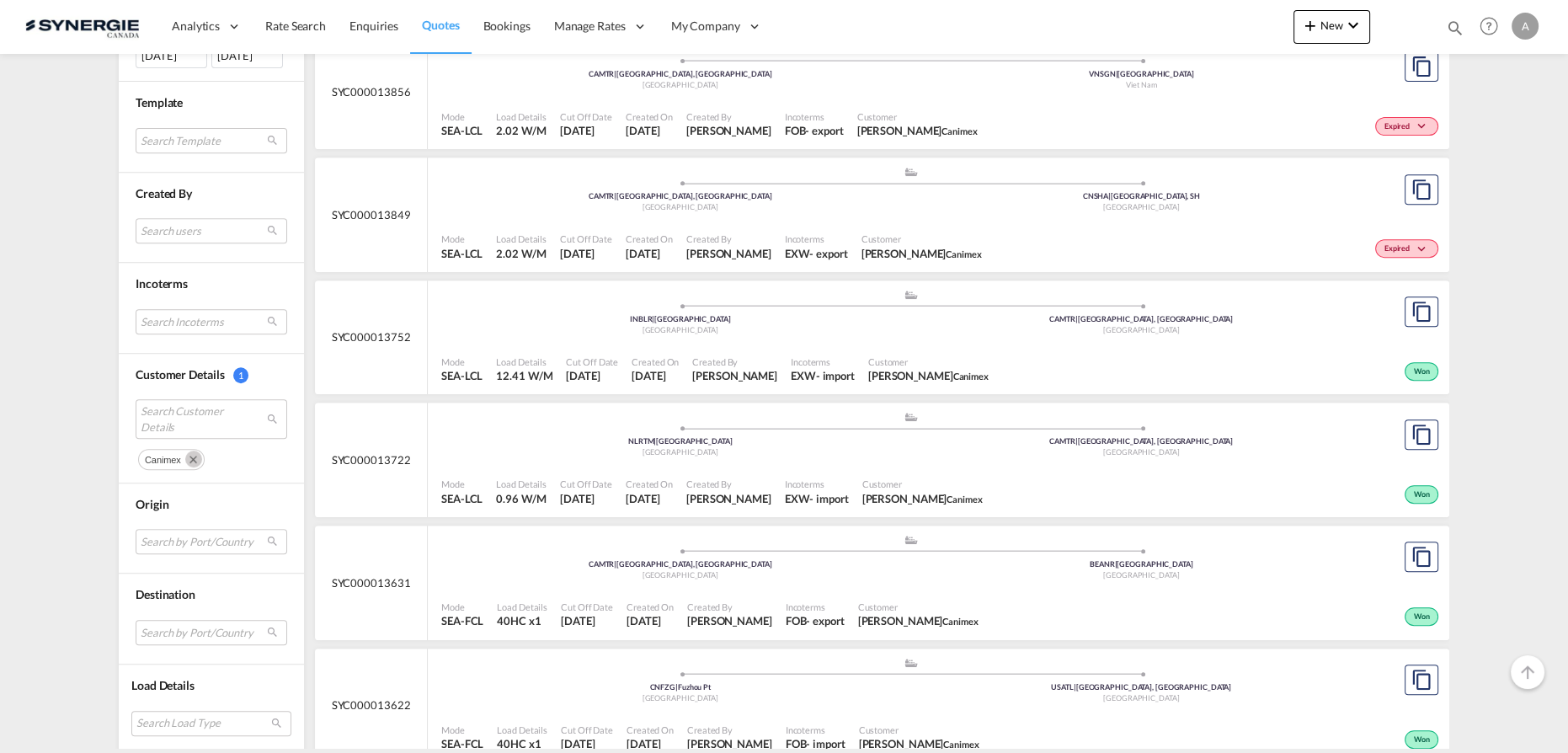
click at [185, 451] on md-icon "Remove" at bounding box center [193, 459] width 17 height 17
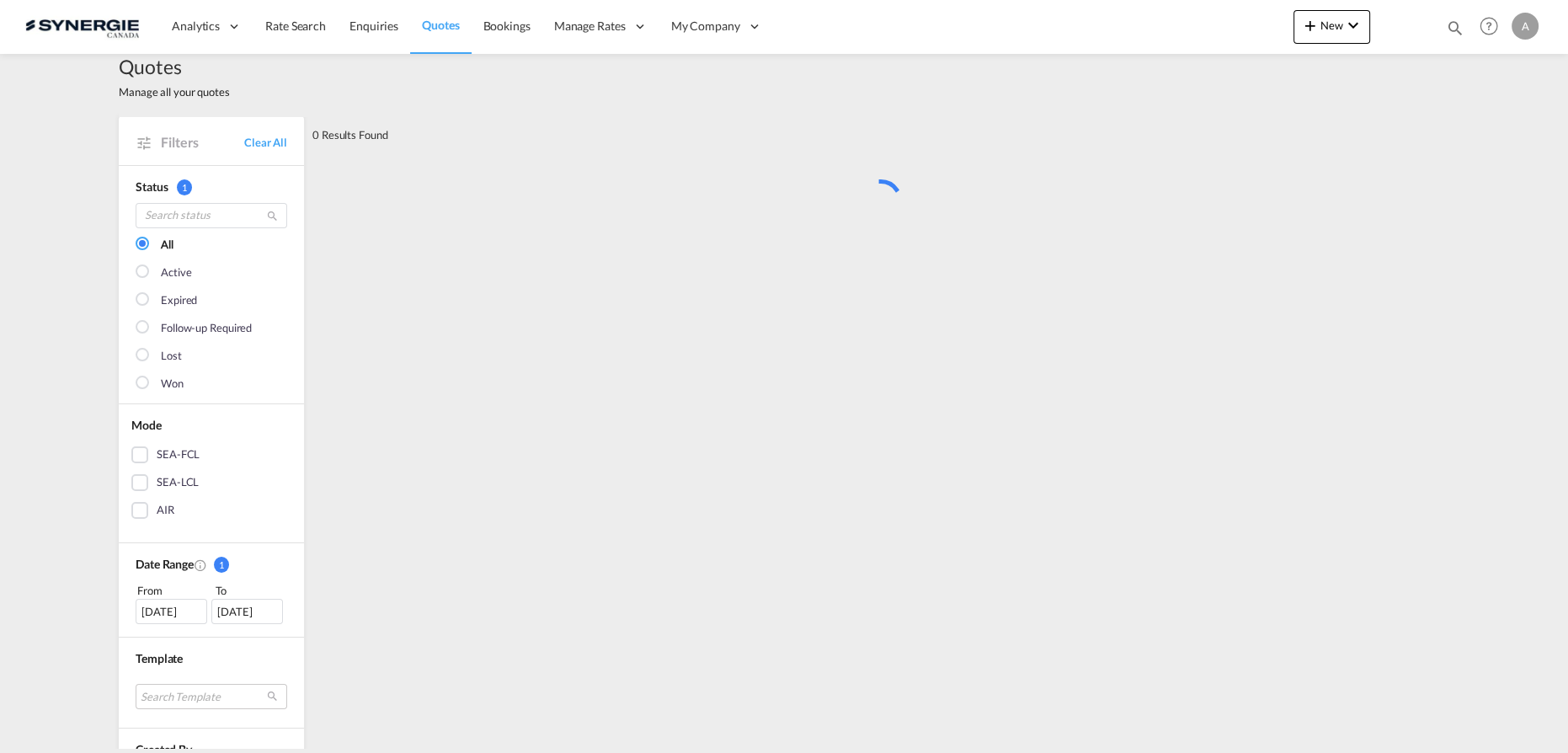
scroll to position [0, 0]
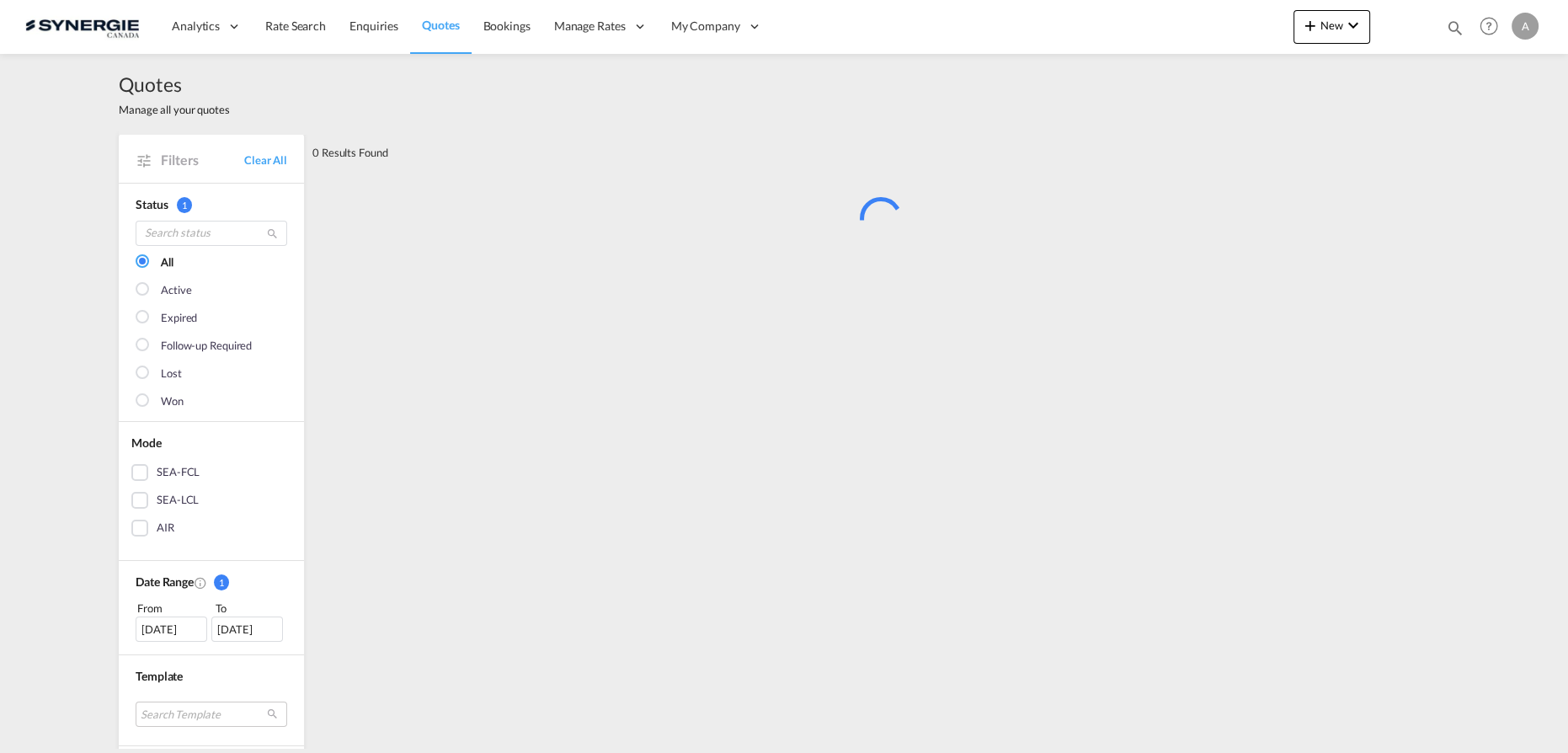
click at [1450, 24] on md-icon "icon-magnify" at bounding box center [1455, 28] width 19 height 19
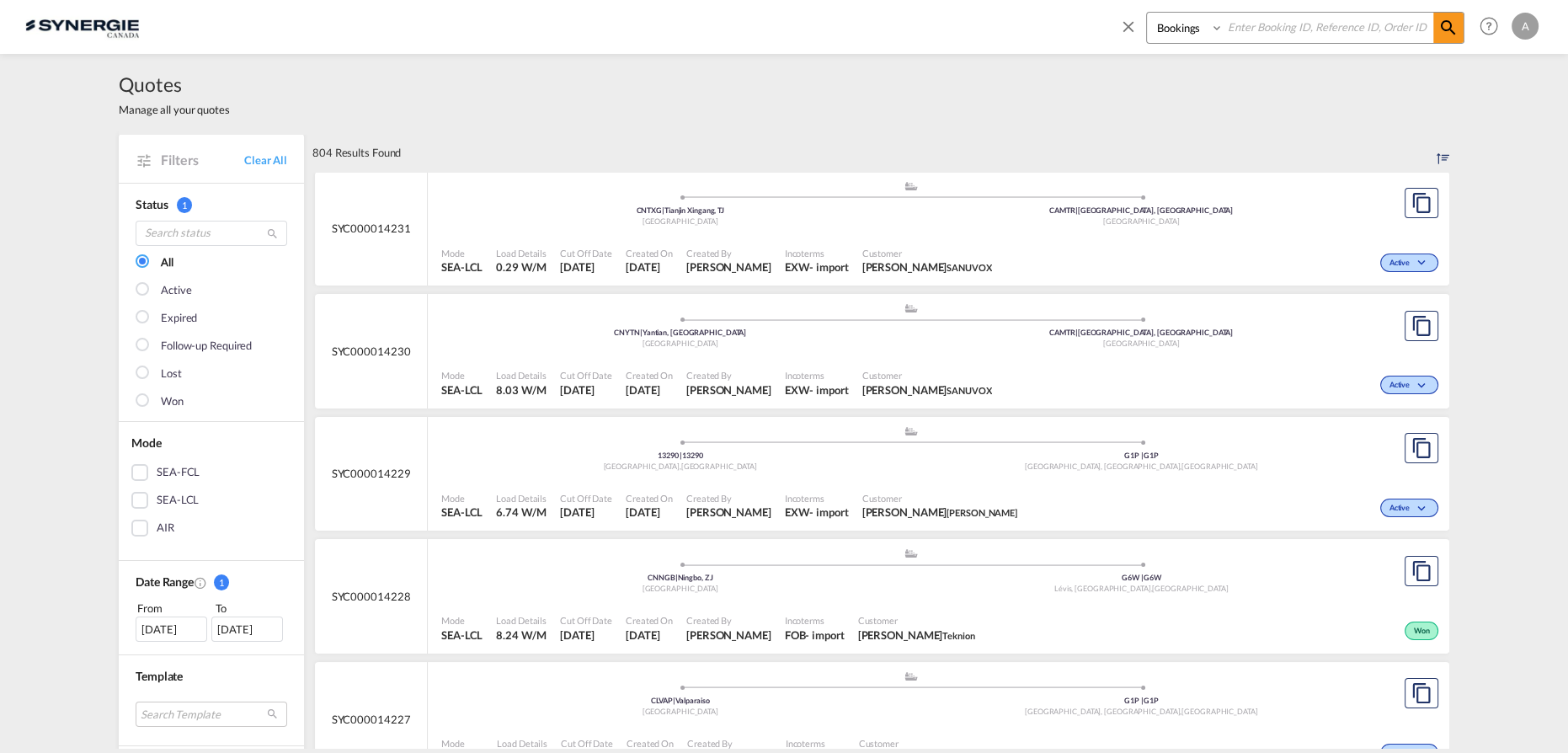
click at [1170, 37] on select "Bookings Quotes Enquiries" at bounding box center [1187, 28] width 80 height 31
select select "Quotes"
click at [1147, 13] on select "Bookings Quotes Enquiries" at bounding box center [1187, 28] width 80 height 31
click at [1249, 24] on input at bounding box center [1328, 28] width 210 height 30
paste input "SYC000013892"
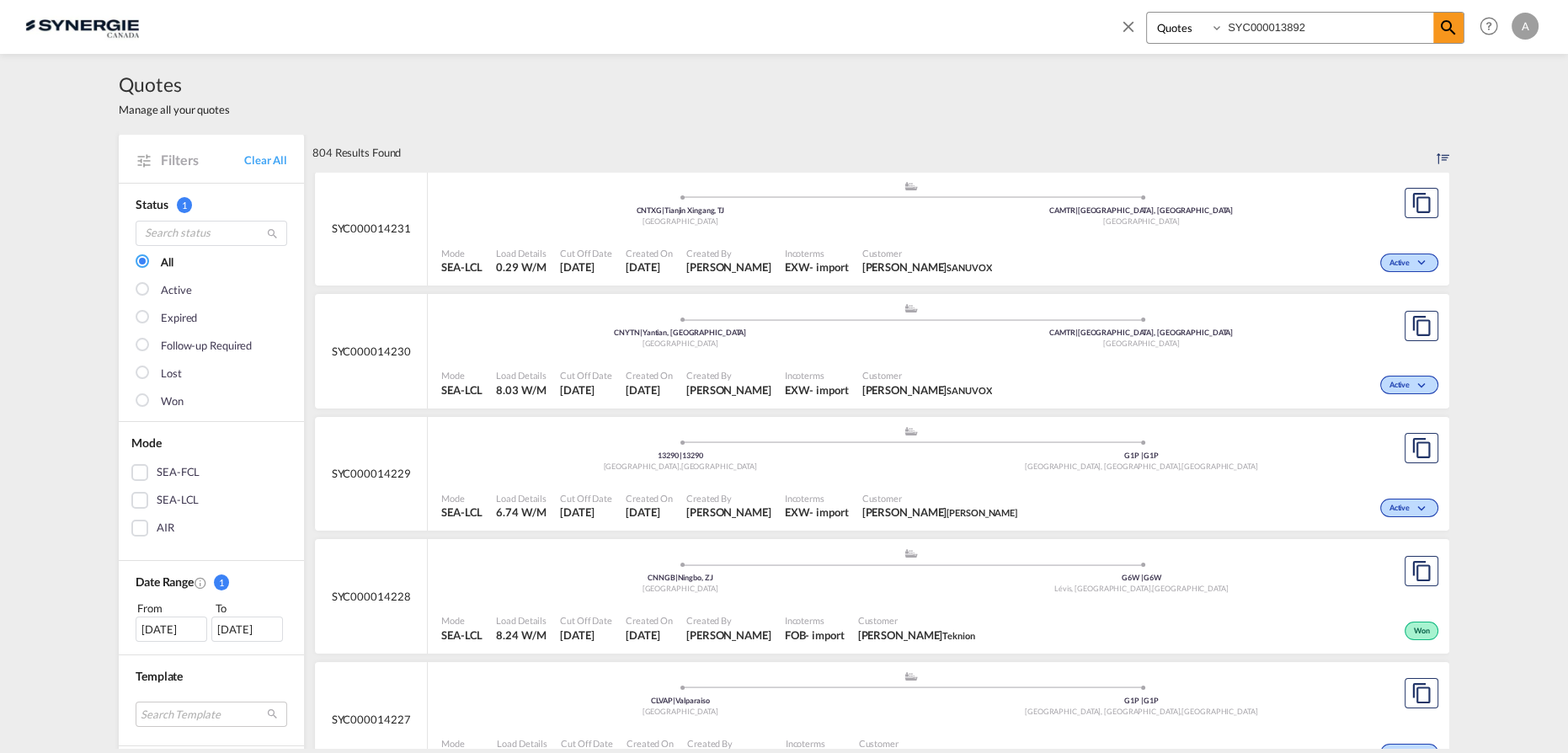
type input "SYC000013892"
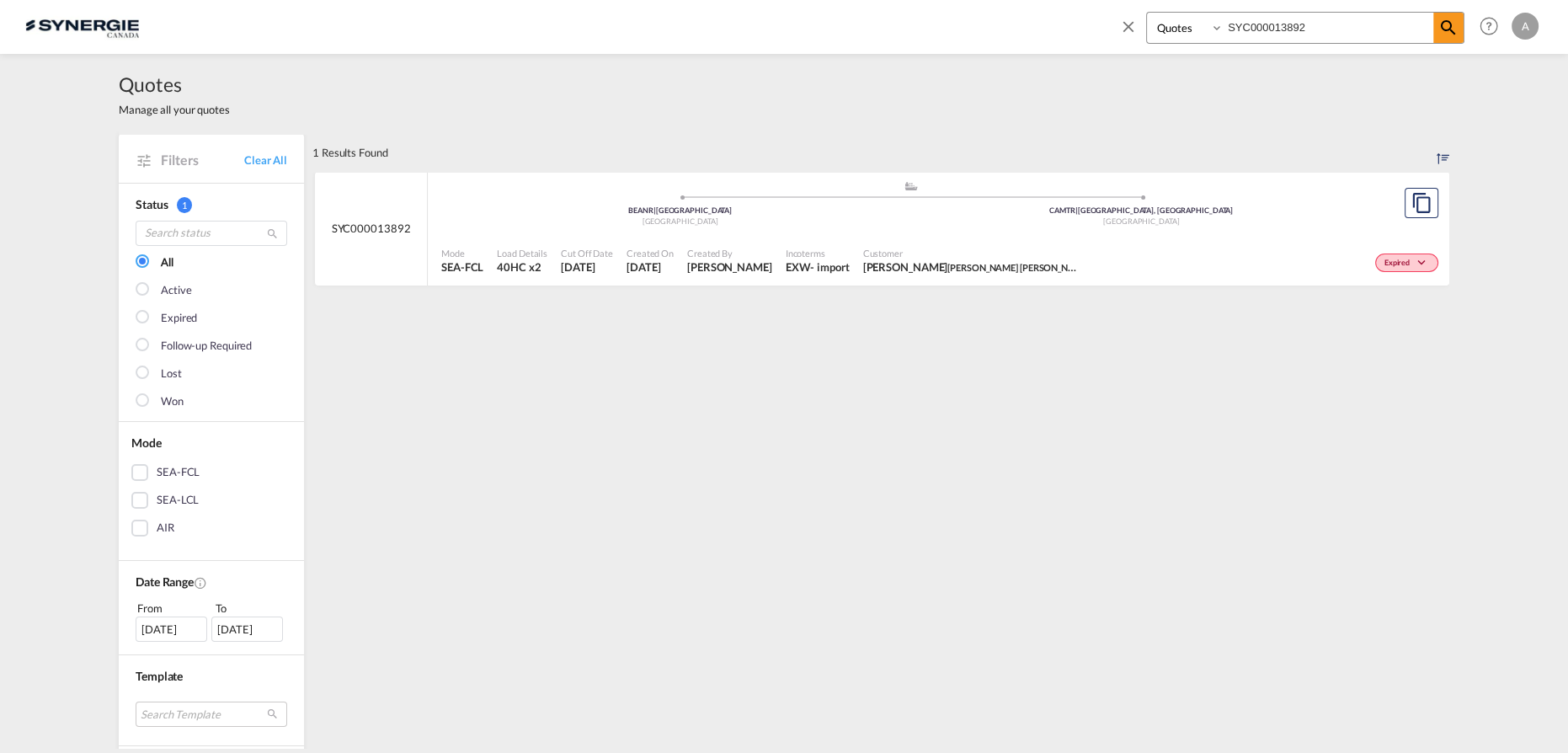
click at [865, 236] on div "Mode SEA-FCL Load Details 40HC x2 Cut Off Date 7 Aug 2025 Created On 7 Aug 2025…" at bounding box center [939, 261] width 1021 height 51
